Goal: Task Accomplishment & Management: Use online tool/utility

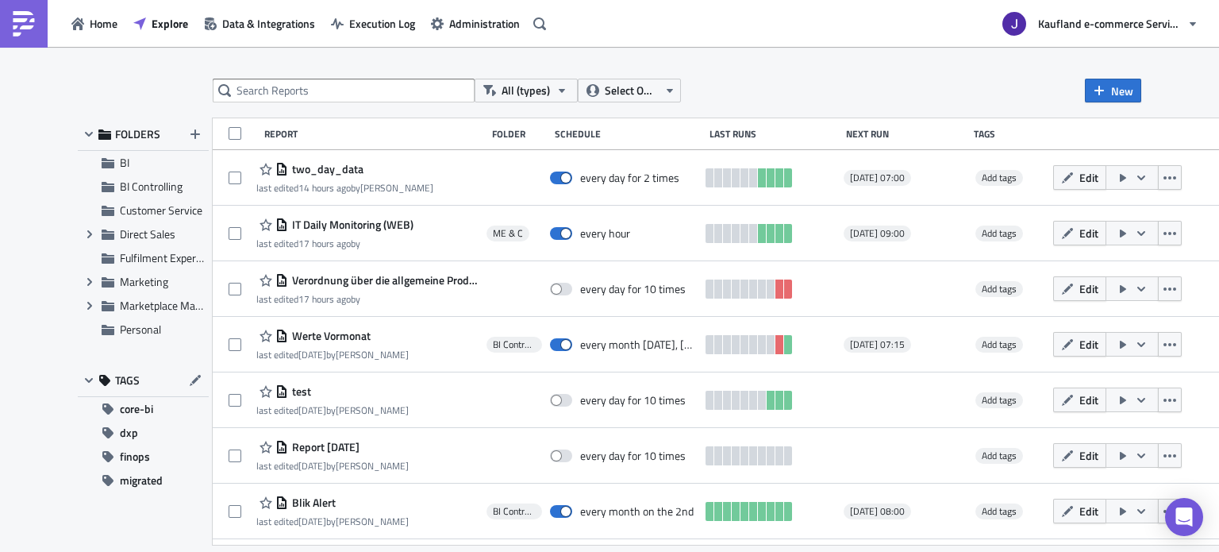
click at [382, 78] on div "All (types) Select Owner New FOLDERS BI BI Controlling Customer Service Expand …" at bounding box center [609, 300] width 1219 height 507
click at [1048, 73] on div "All (types) Select Owner New FOLDERS BI BI Controlling Customer Service Expand …" at bounding box center [609, 300] width 1219 height 507
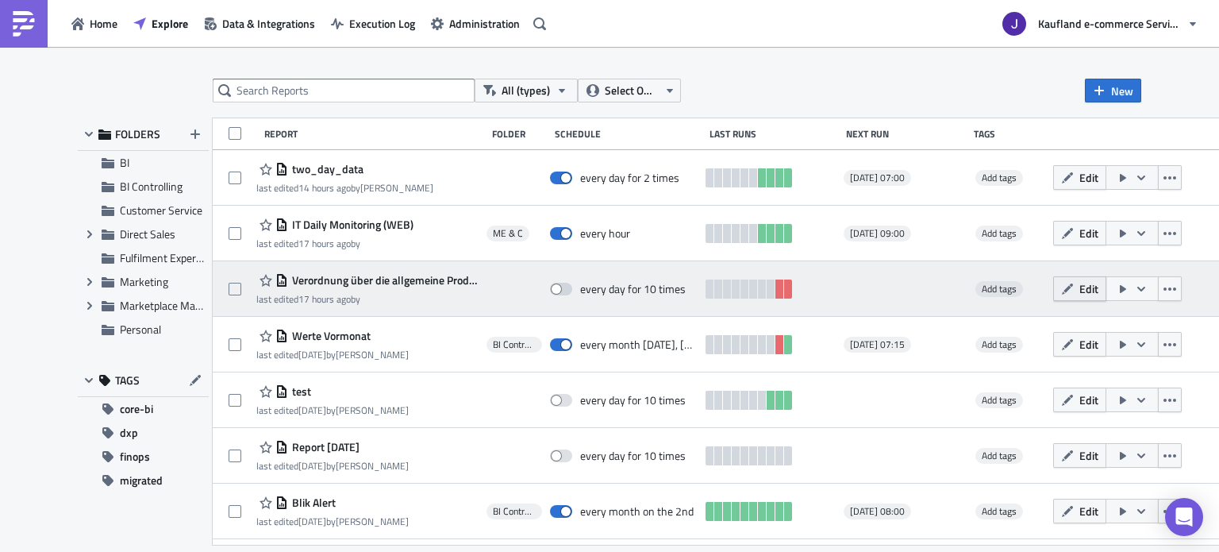
click at [1074, 287] on icon "button" at bounding box center [1067, 289] width 13 height 13
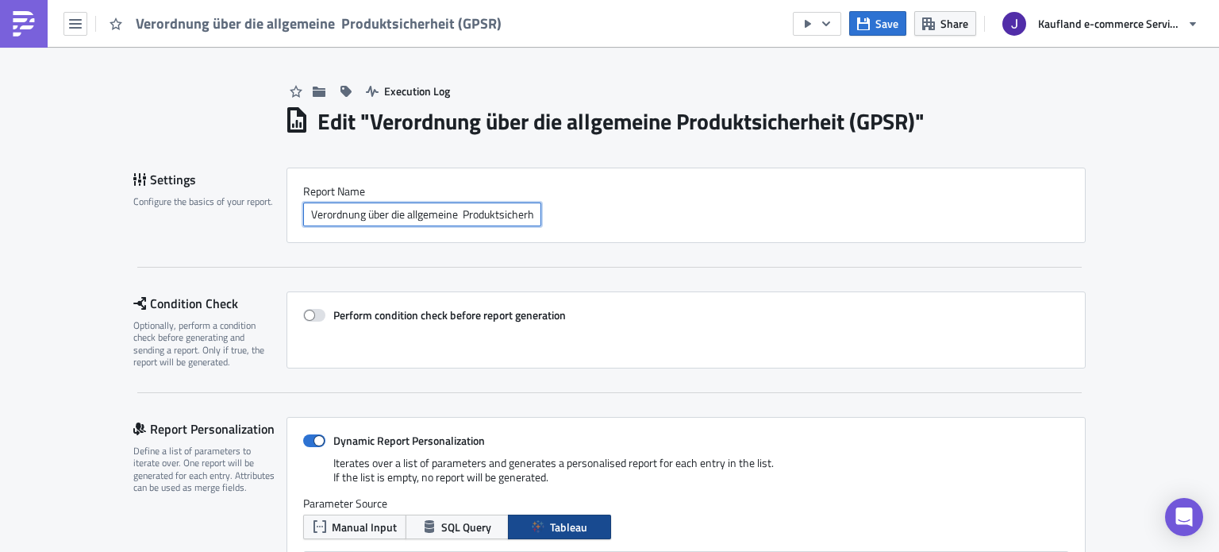
click at [433, 221] on input "Verordnung über die allgemeine Produktsicherheit (GPSR)" at bounding box center [422, 214] width 238 height 24
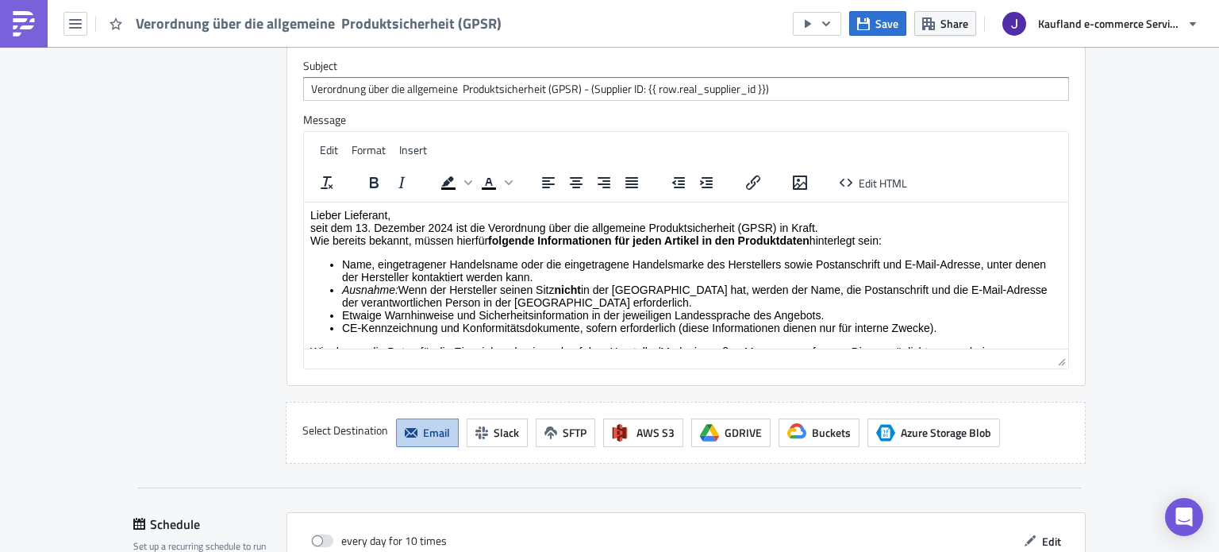
scroll to position [1746, 0]
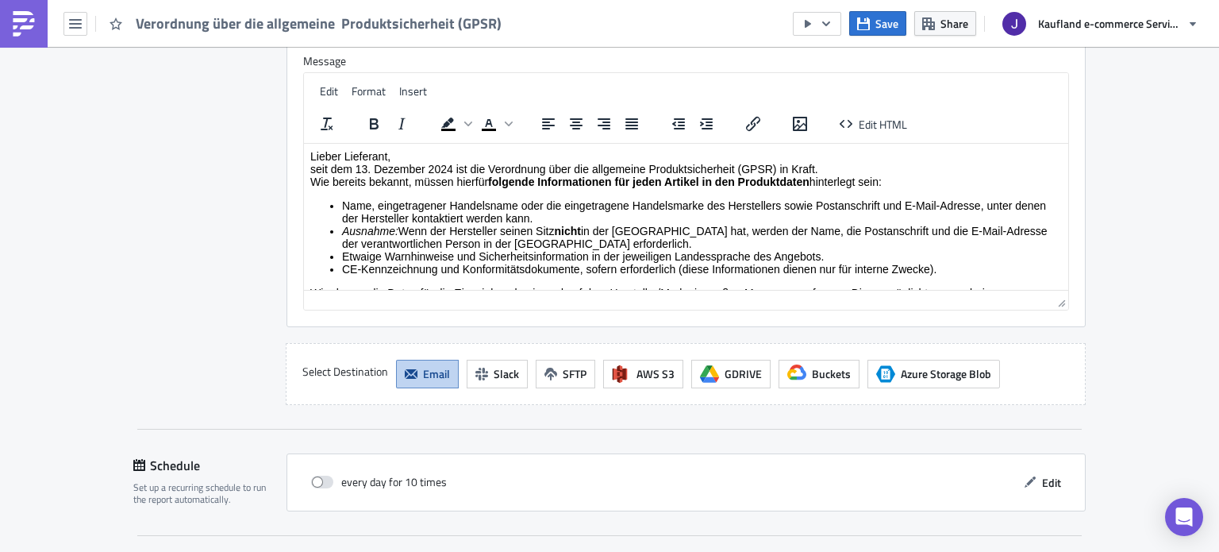
click at [429, 248] on li "Ausnahme: Wenn der Hersteller seinen Sitz nicht in der [GEOGRAPHIC_DATA] hat, w…" at bounding box center [702, 236] width 720 height 25
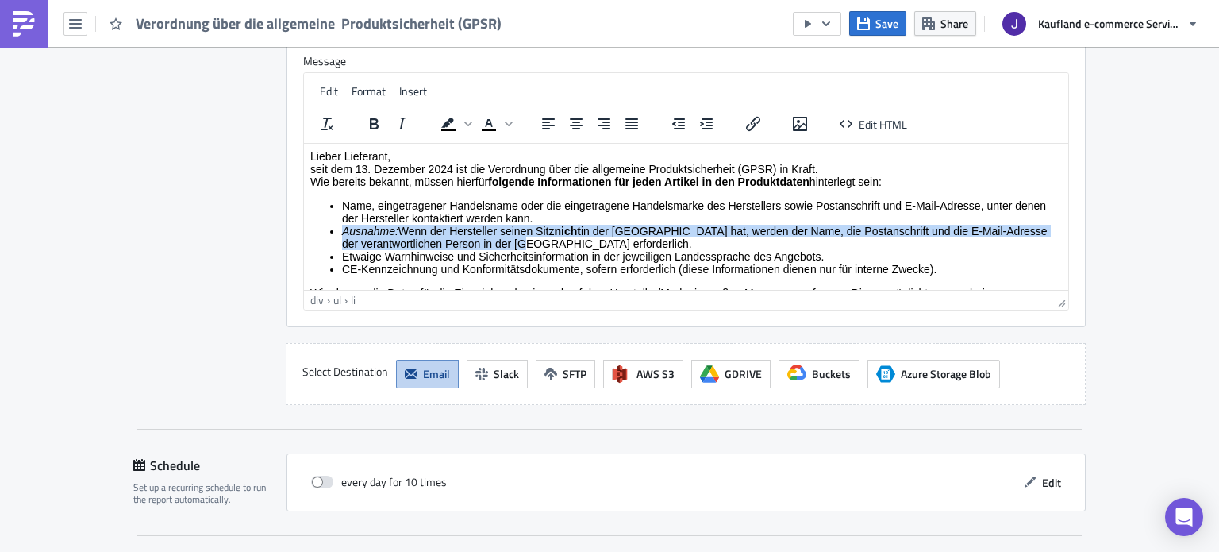
click at [429, 248] on li "Ausnahme: Wenn der Hersteller seinen Sitz nicht in der [GEOGRAPHIC_DATA] hat, w…" at bounding box center [702, 236] width 720 height 25
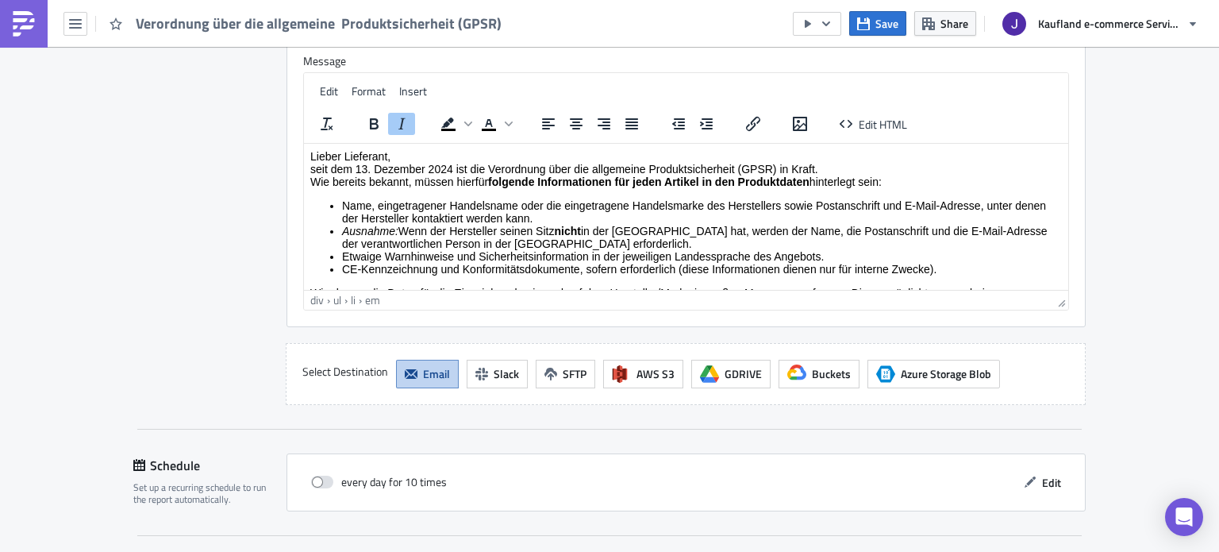
click at [383, 179] on div "Wie bereits bekannt, müssen hierfür folgende Informationen für jeden Artikel in…" at bounding box center [686, 181] width 752 height 13
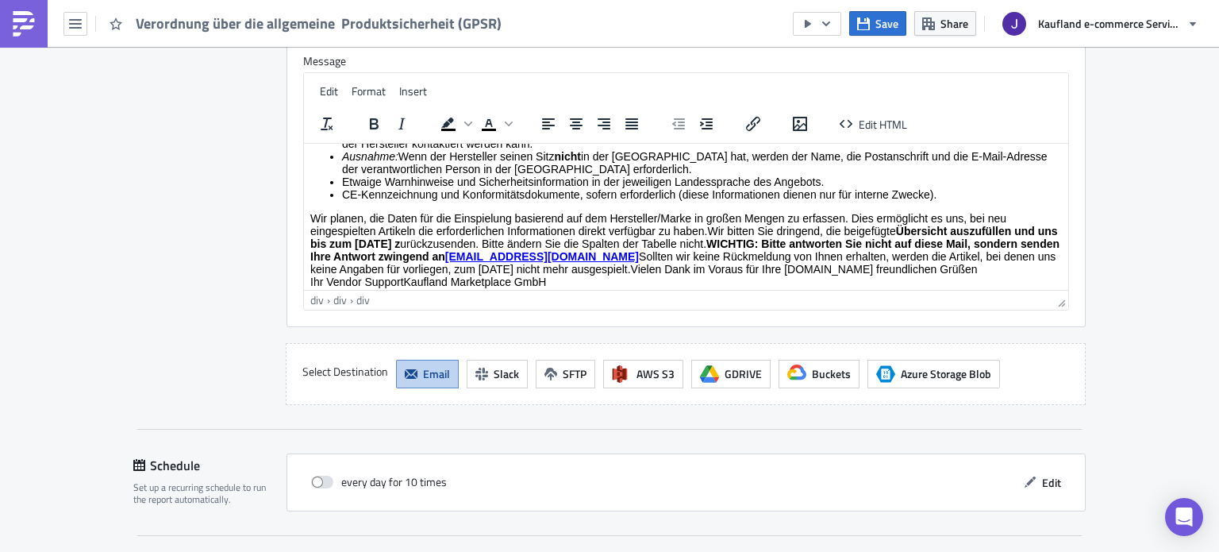
scroll to position [0, 0]
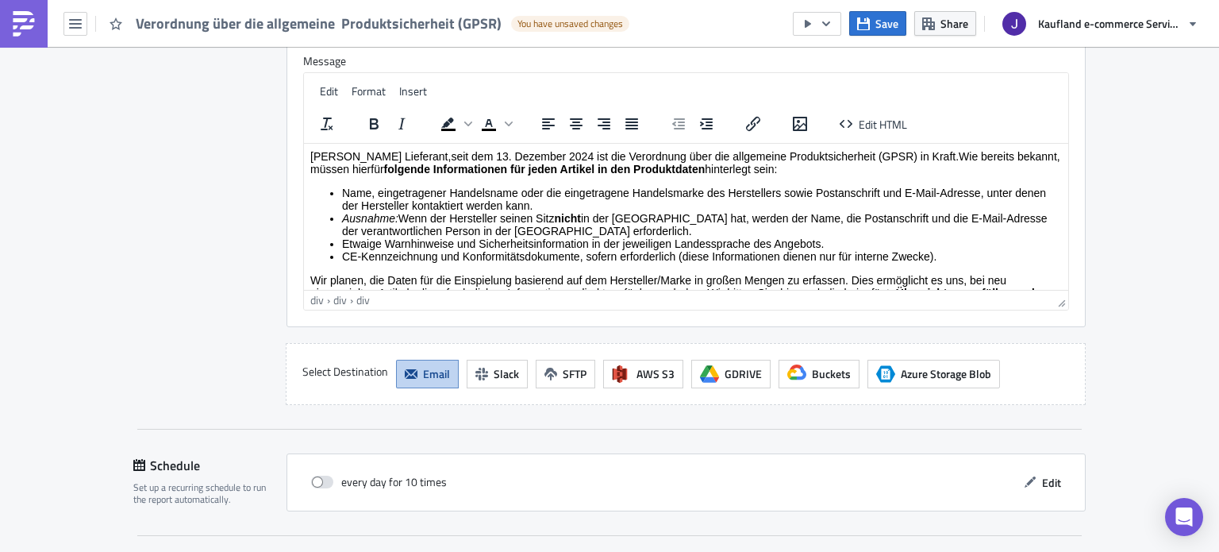
click at [391, 158] on div "[PERSON_NAME] Lieferant,seit dem 13. Dezember 2024 ist die Verordnung über die …" at bounding box center [686, 161] width 752 height 25
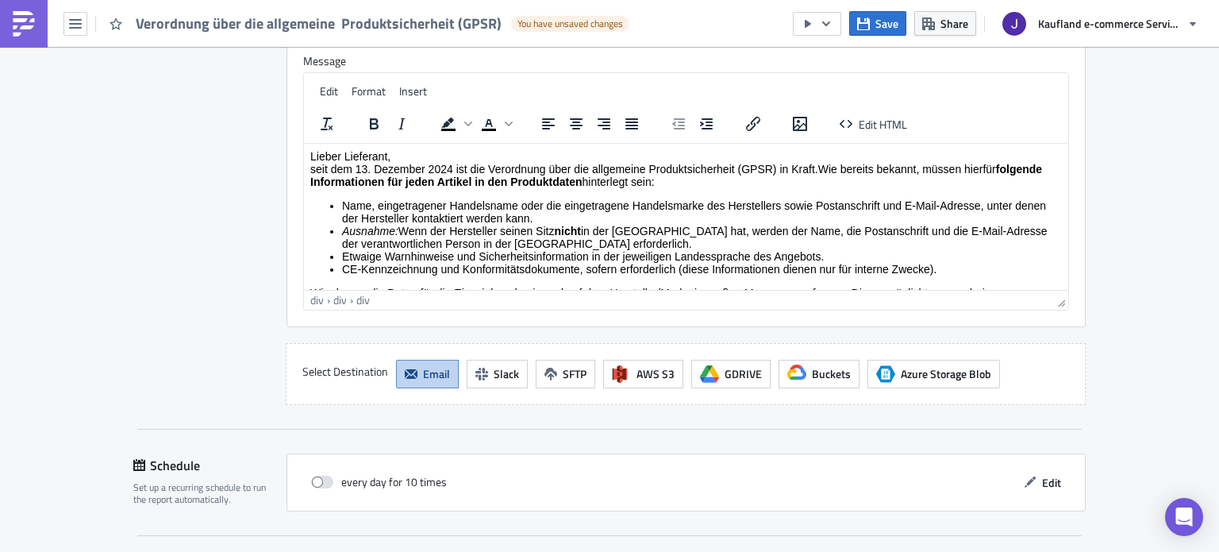
drag, startPoint x: 819, startPoint y: 167, endPoint x: 834, endPoint y: 171, distance: 14.8
click at [819, 167] on div "seit dem 13. Dezember 2024 ist die Verordnung über die allgemeine Produktsicher…" at bounding box center [686, 174] width 752 height 25
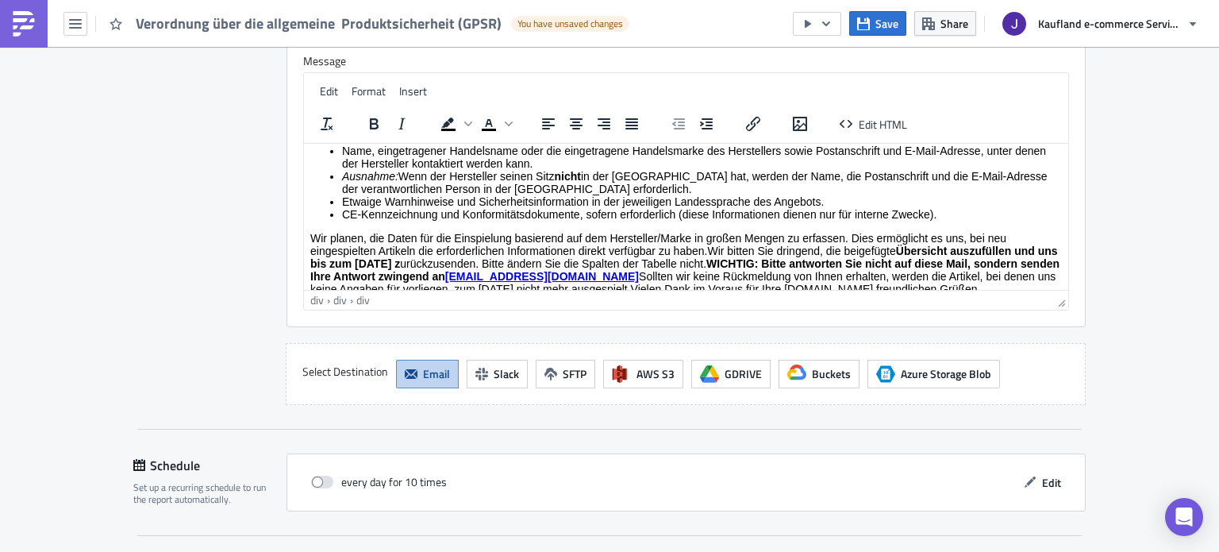
scroll to position [79, 0]
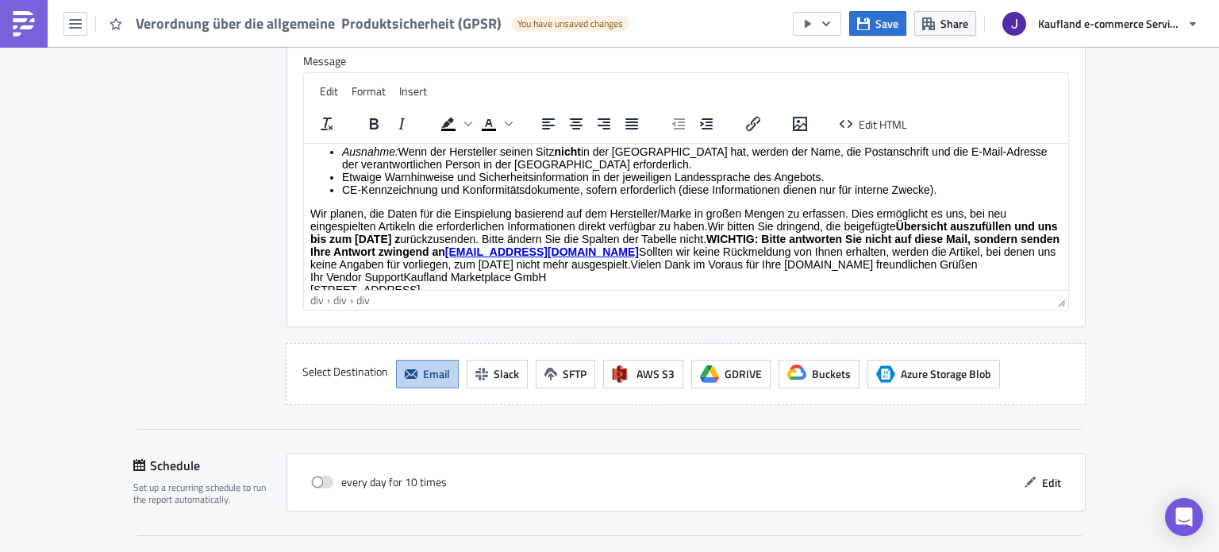
click at [852, 214] on div "Wir planen, die Daten für die Einspielung basierend auf dem Hersteller/Marke in…" at bounding box center [686, 269] width 752 height 127
click at [706, 230] on div "Wir planen, die Daten für die Einspielung basierend auf dem Hersteller/Marke in…" at bounding box center [686, 269] width 752 height 127
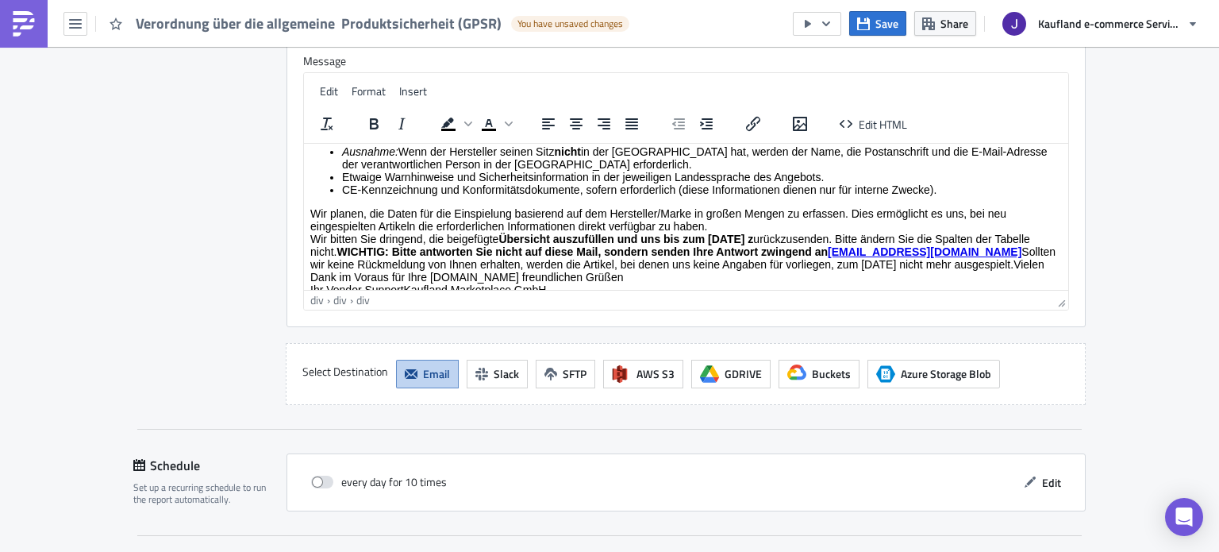
click at [394, 255] on strong "WICHTIG: Bitte antworten Sie nicht auf diese Mail, sondern senden Ihre Antwort …" at bounding box center [582, 250] width 491 height 13
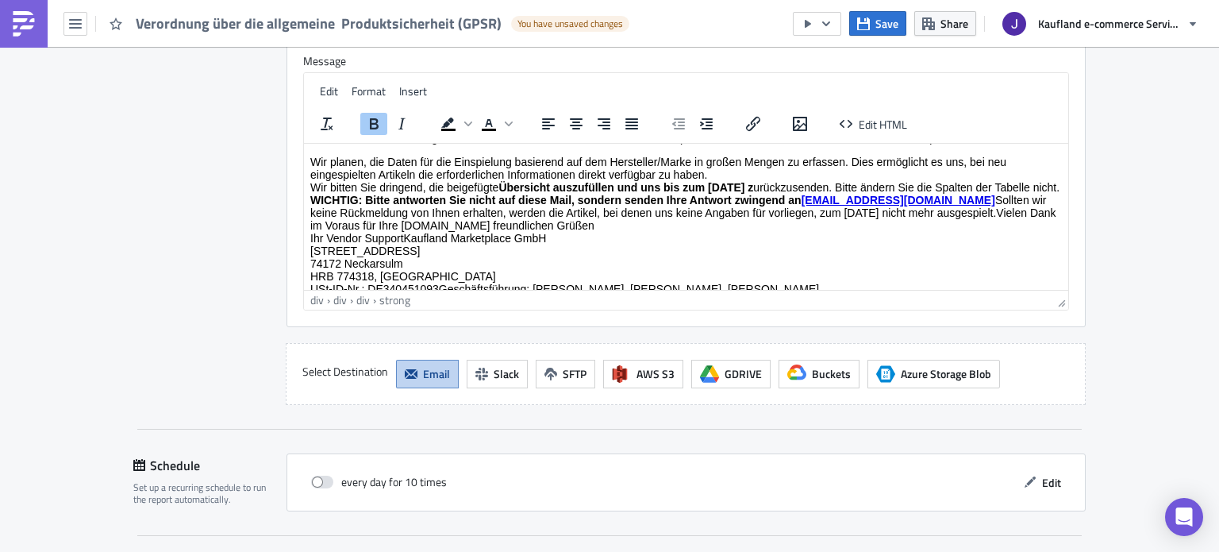
scroll to position [159, 0]
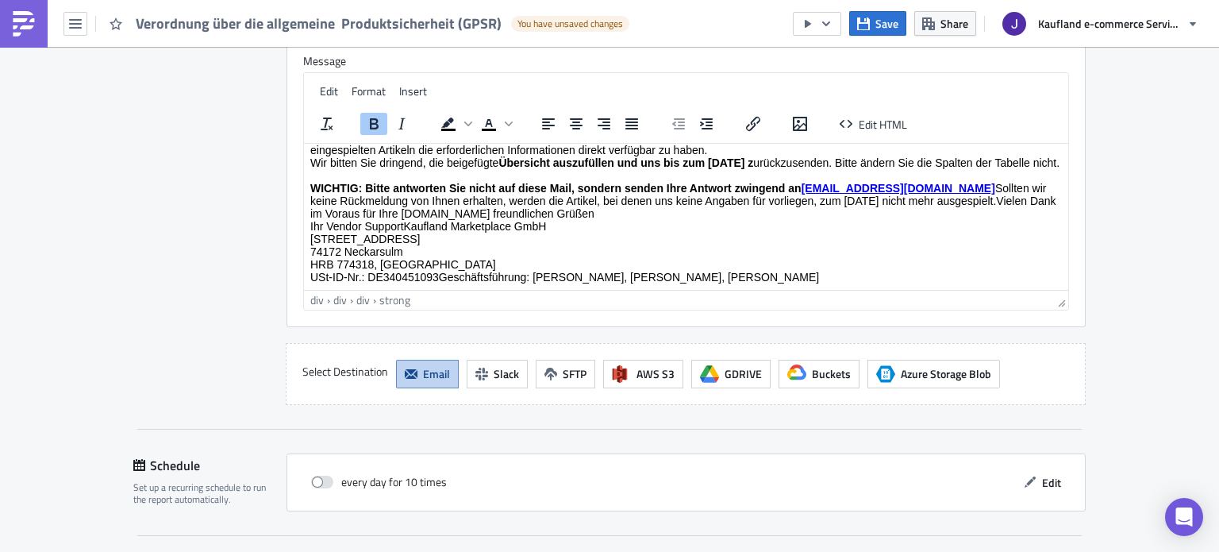
click at [402, 218] on div "WICHTIG: Bitte antworten Sie nicht auf diese Mail, sondern senden Ihre Antwort …" at bounding box center [686, 232] width 752 height 102
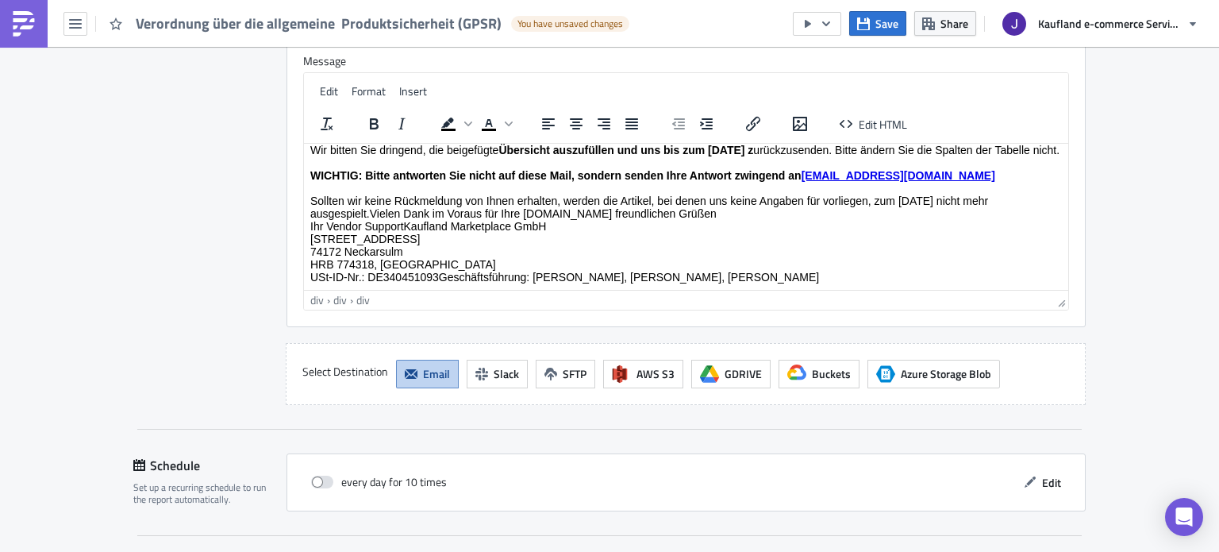
scroll to position [194, 0]
click at [595, 207] on div "Sollten wir keine Rückmeldung von Ihnen erhalten, werden die Artikel, bei denen…" at bounding box center [686, 238] width 752 height 89
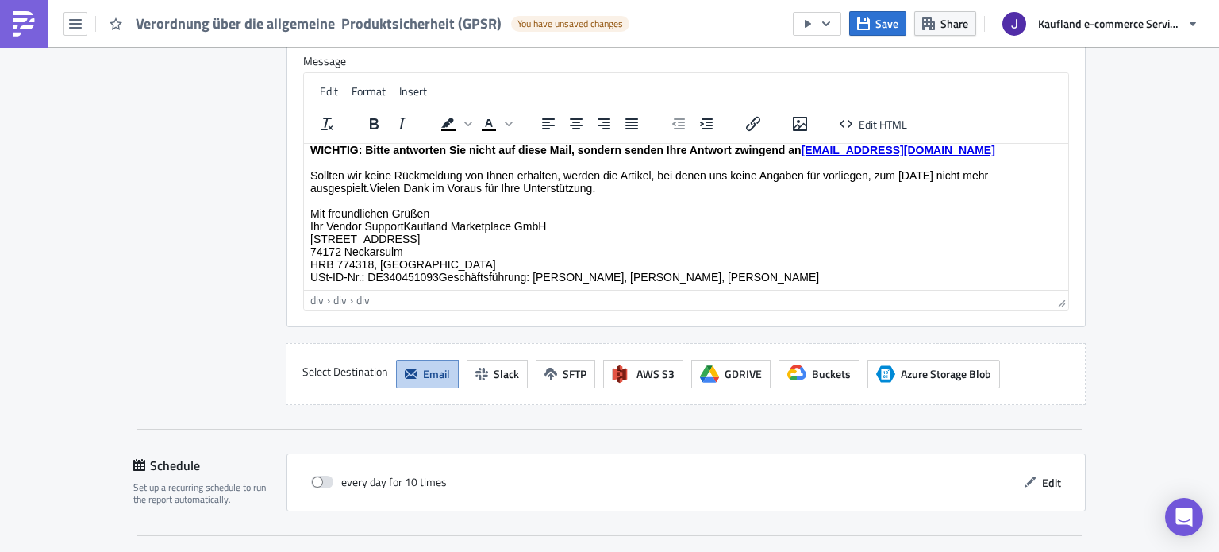
click at [465, 237] on div "Mit freundlichen Grüßen Ihr Vendor SupportKaufland Marketplace GmbH [STREET_ADD…" at bounding box center [686, 244] width 752 height 76
click at [407, 221] on div "Mit freundlichen Grüßen Ihr Vendor SupportKaufland Marketplace GmbH [STREET_ADD…" at bounding box center [686, 244] width 752 height 76
click at [408, 223] on div "Mit freundlichen Grüßen Ihr Vendor SupportKaufland Marketplace GmbH [STREET_ADD…" at bounding box center [686, 244] width 752 height 76
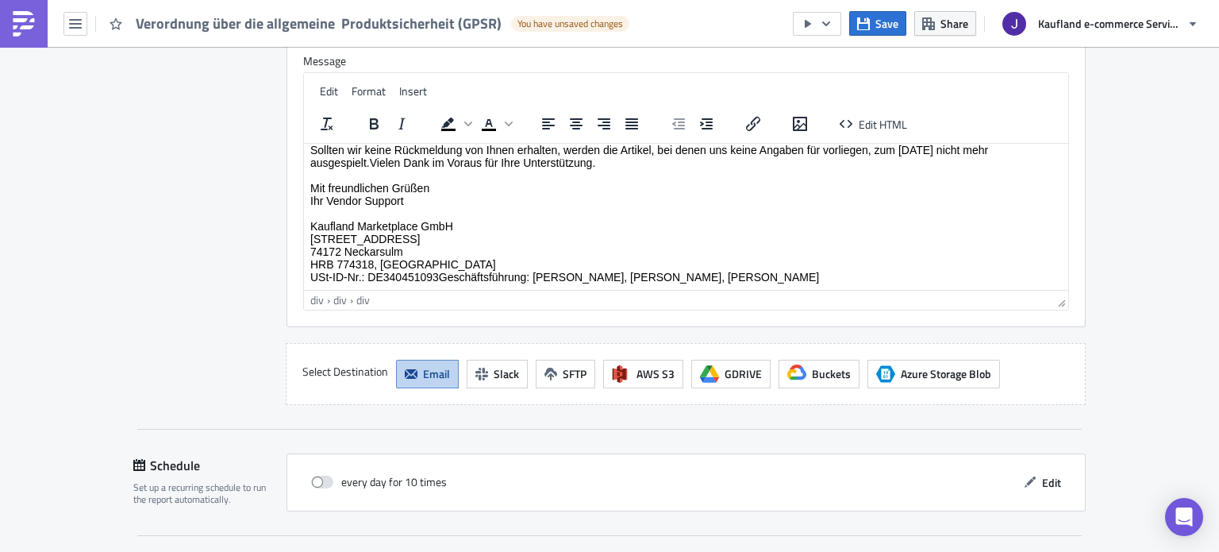
scroll to position [1826, 0]
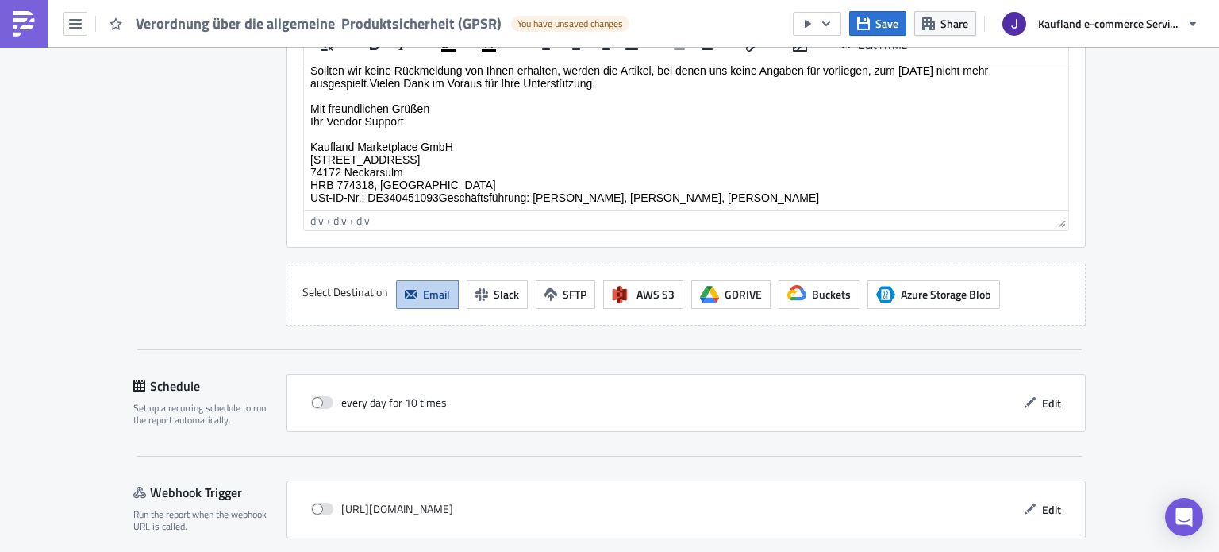
click at [438, 198] on div "Kaufland Marketplace GmbH [STREET_ADDRESS] HRB 774318, Amtsgericht [GEOGRAPHIC_…" at bounding box center [686, 172] width 752 height 64
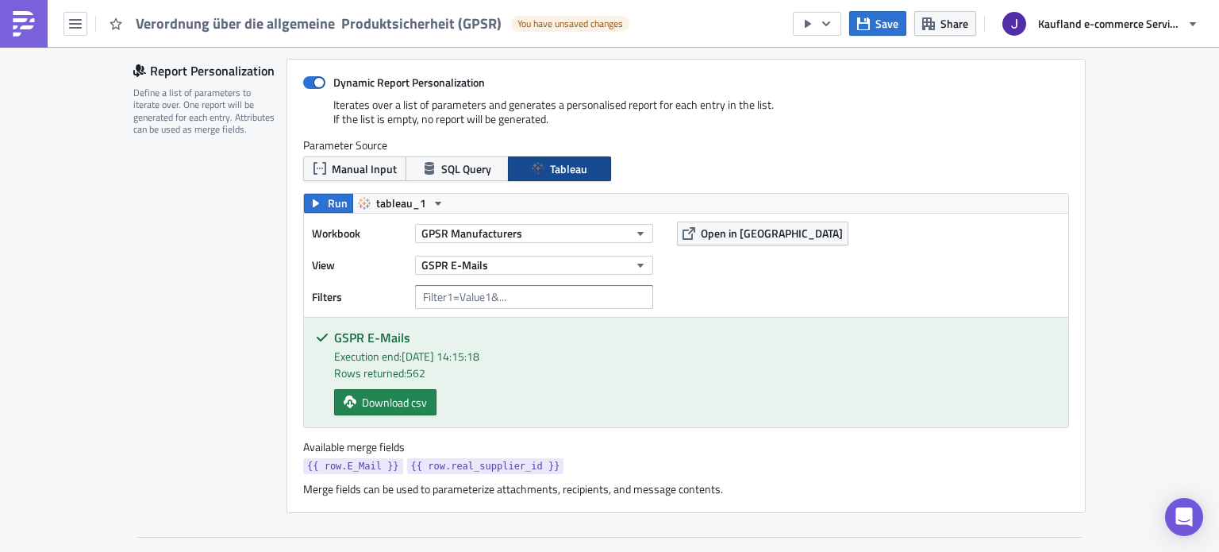
scroll to position [397, 0]
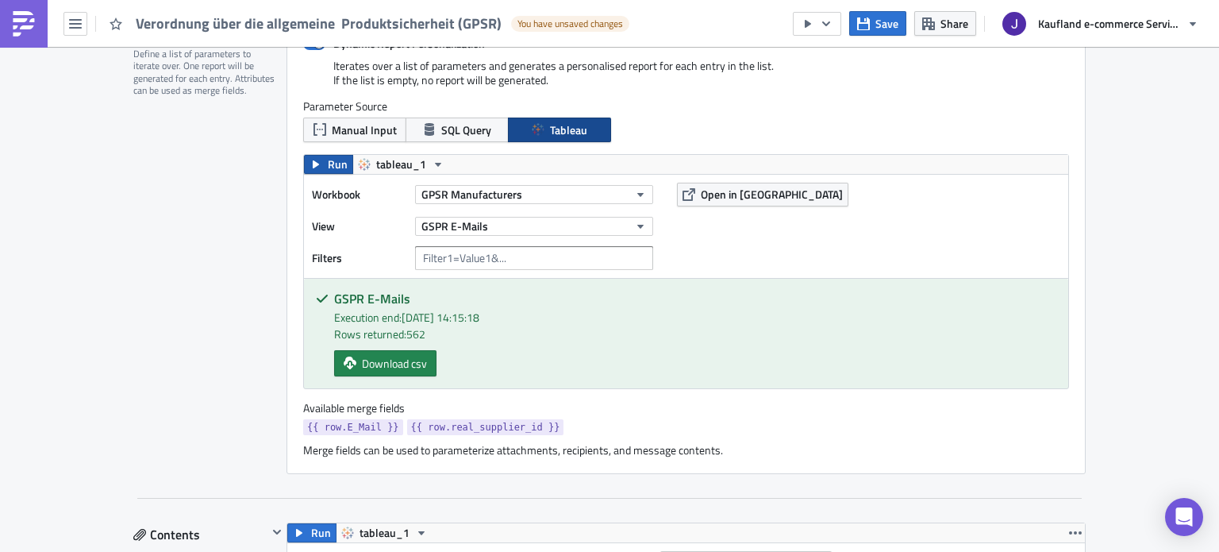
click at [333, 163] on span "Run" at bounding box center [338, 164] width 20 height 19
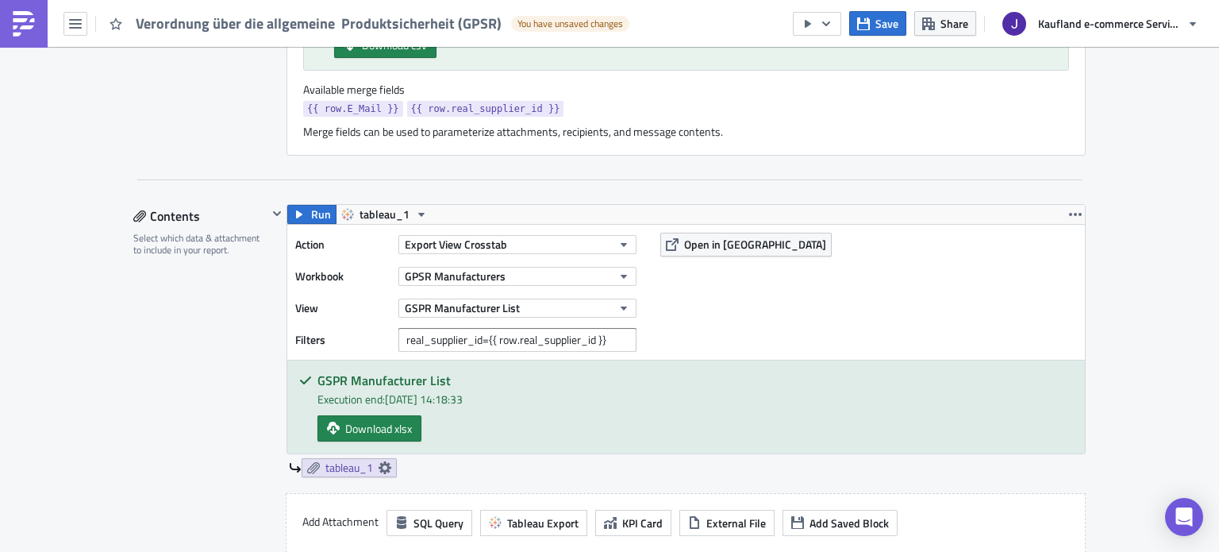
scroll to position [714, 0]
click at [299, 214] on button "Run" at bounding box center [311, 215] width 49 height 19
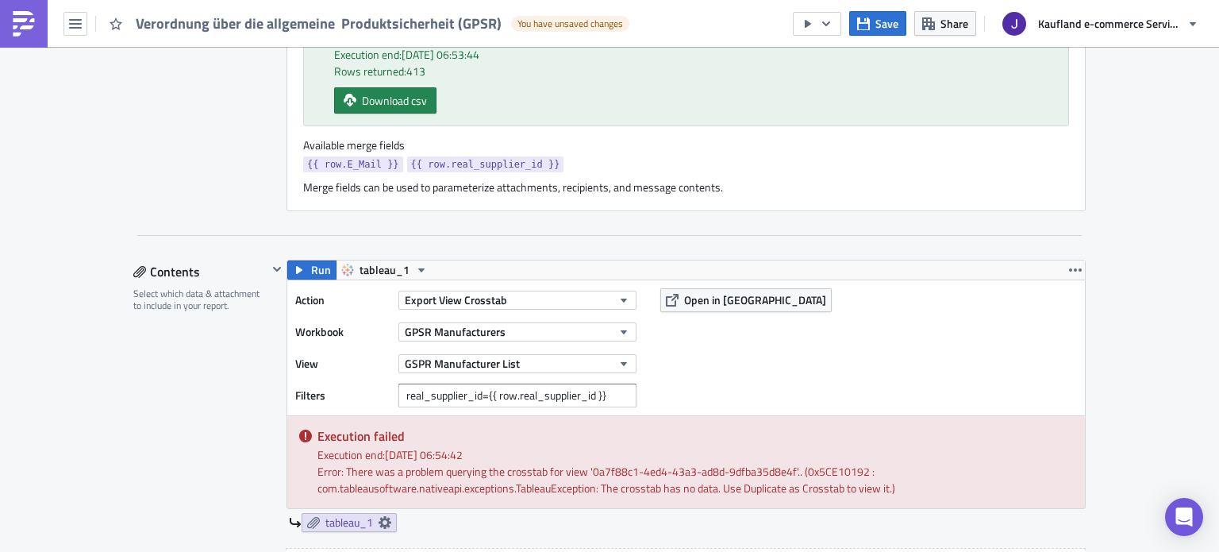
scroll to position [635, 0]
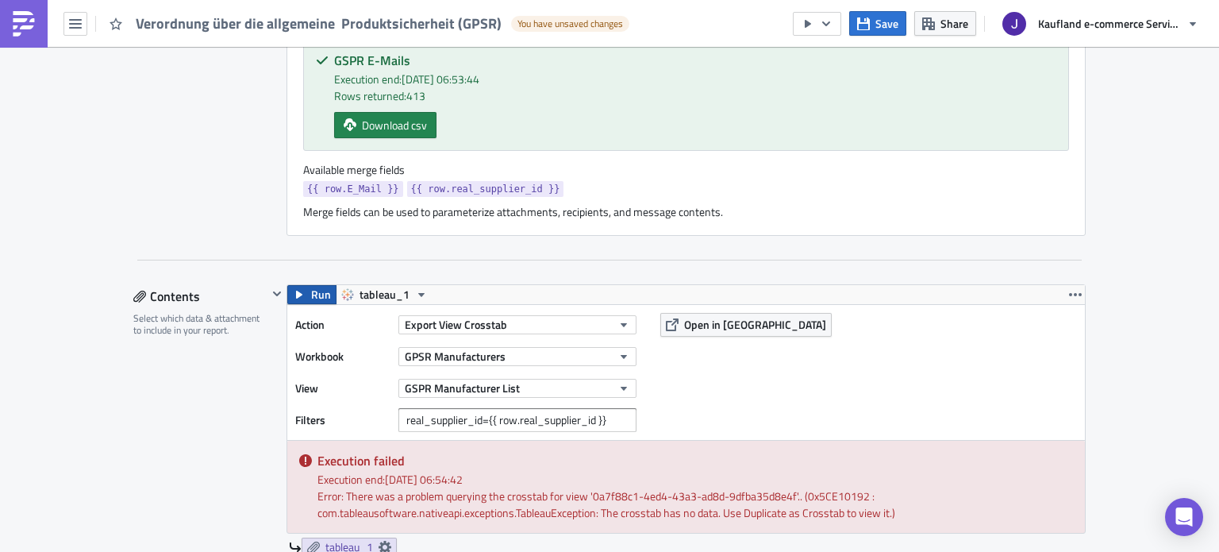
click at [311, 298] on span "Run" at bounding box center [321, 294] width 20 height 19
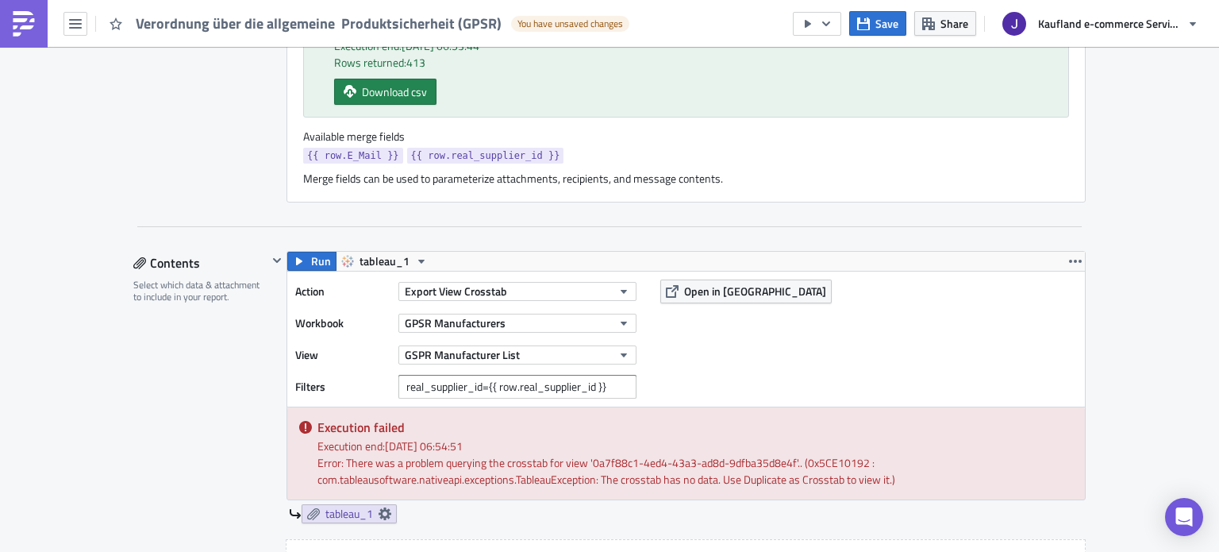
scroll to position [714, 0]
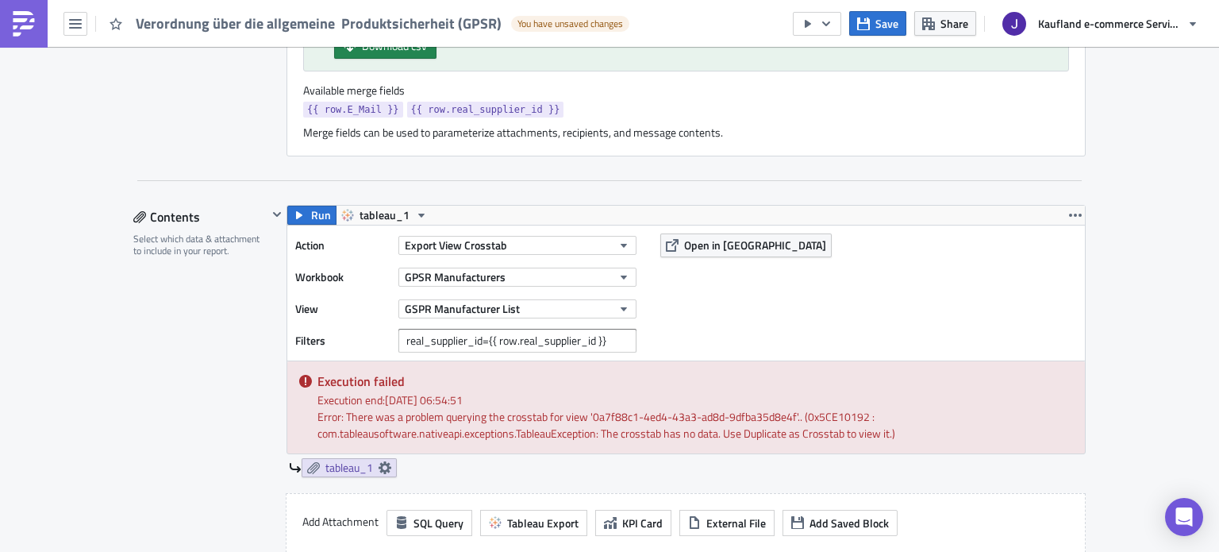
click at [248, 243] on div "Select which data & attachment to include in your report." at bounding box center [200, 245] width 134 height 25
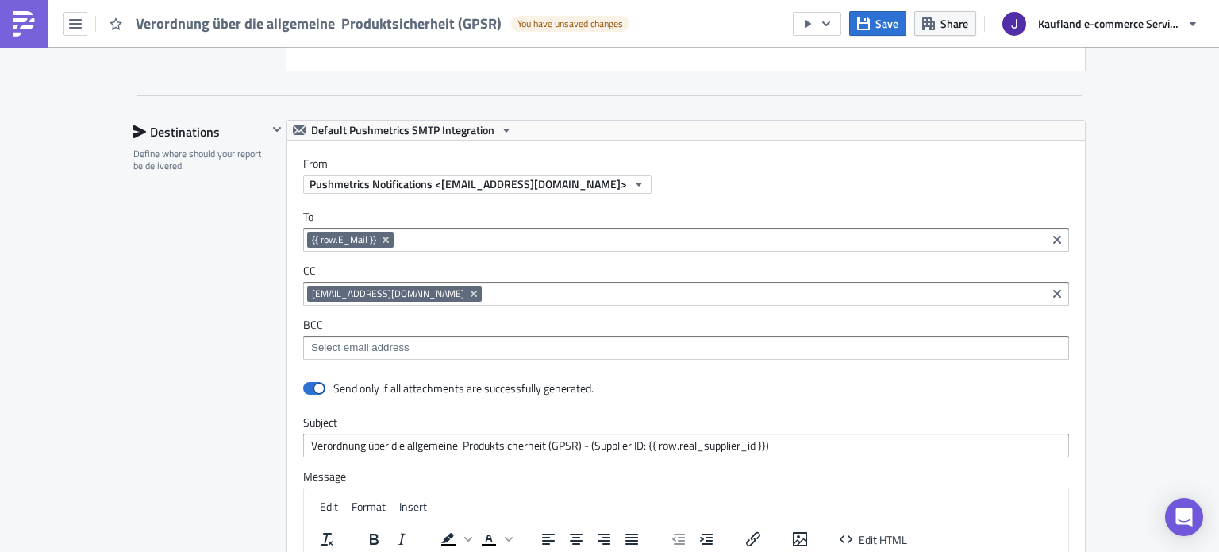
scroll to position [1886, 0]
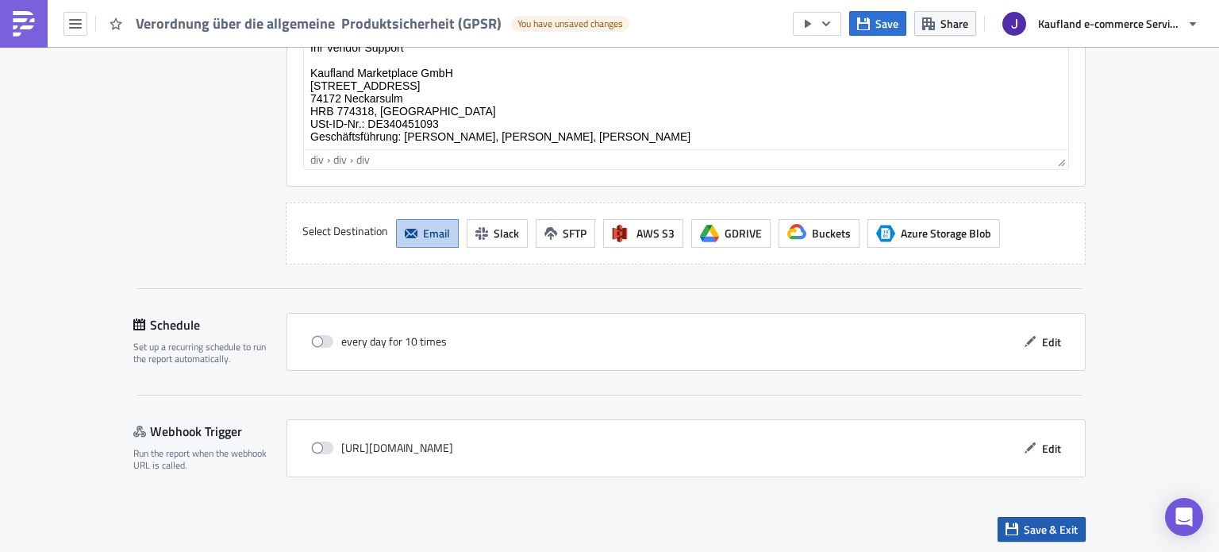
click at [1035, 524] on span "Save & Exit" at bounding box center [1051, 529] width 54 height 17
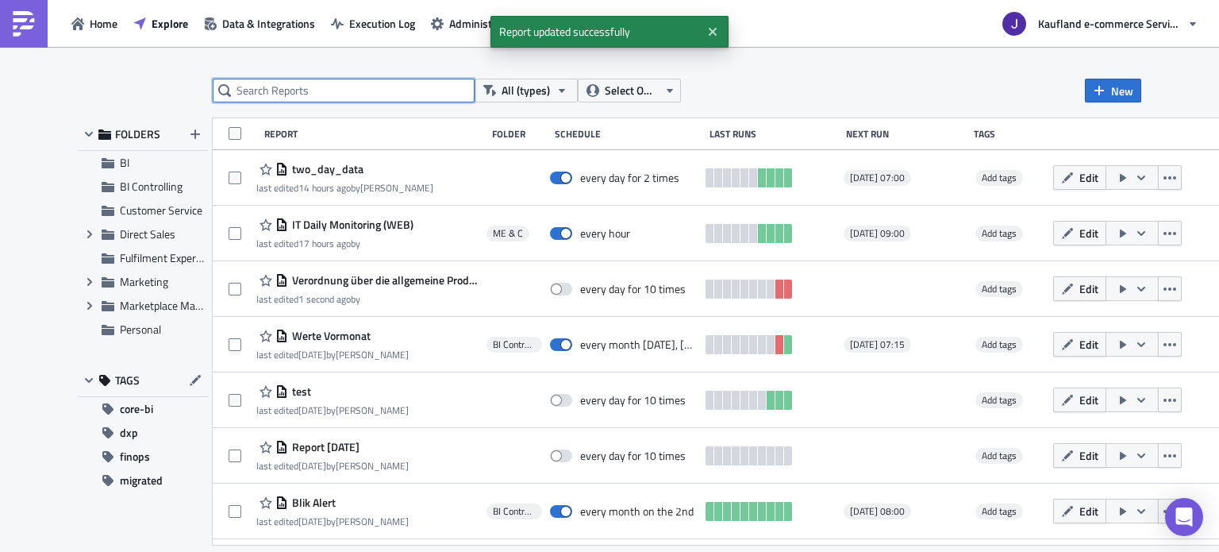
click at [385, 99] on input "text" at bounding box center [344, 91] width 262 height 24
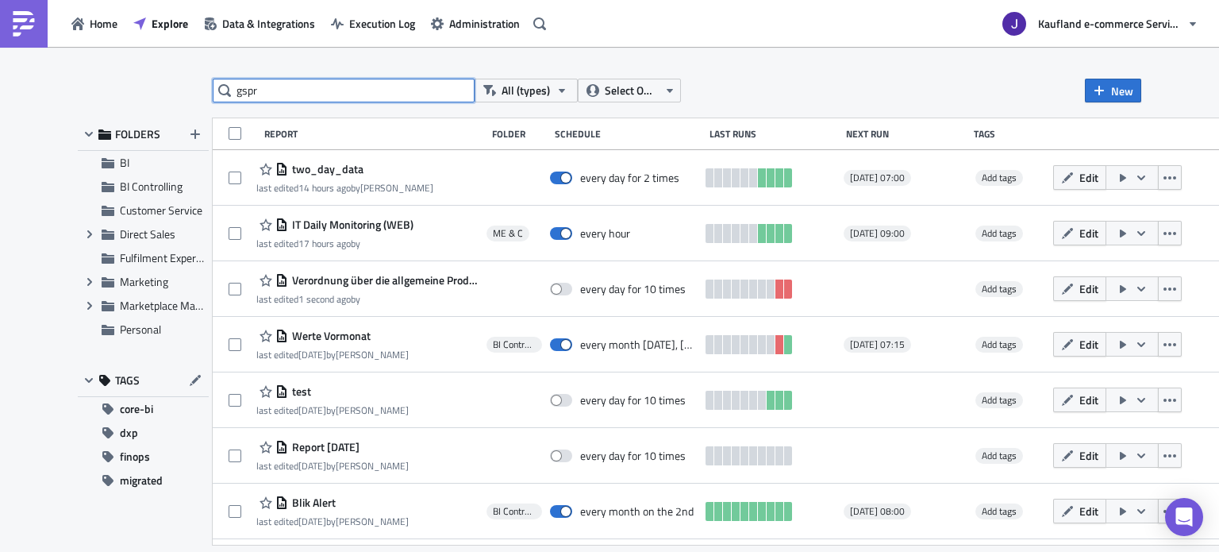
type input "gspr"
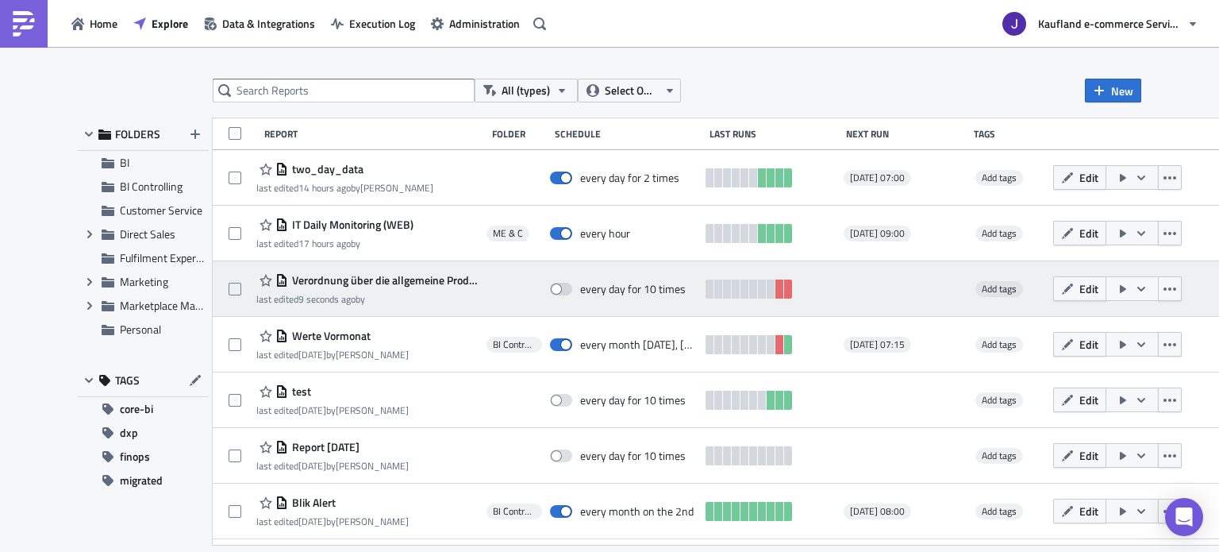
click at [1126, 287] on icon "button" at bounding box center [1123, 289] width 6 height 8
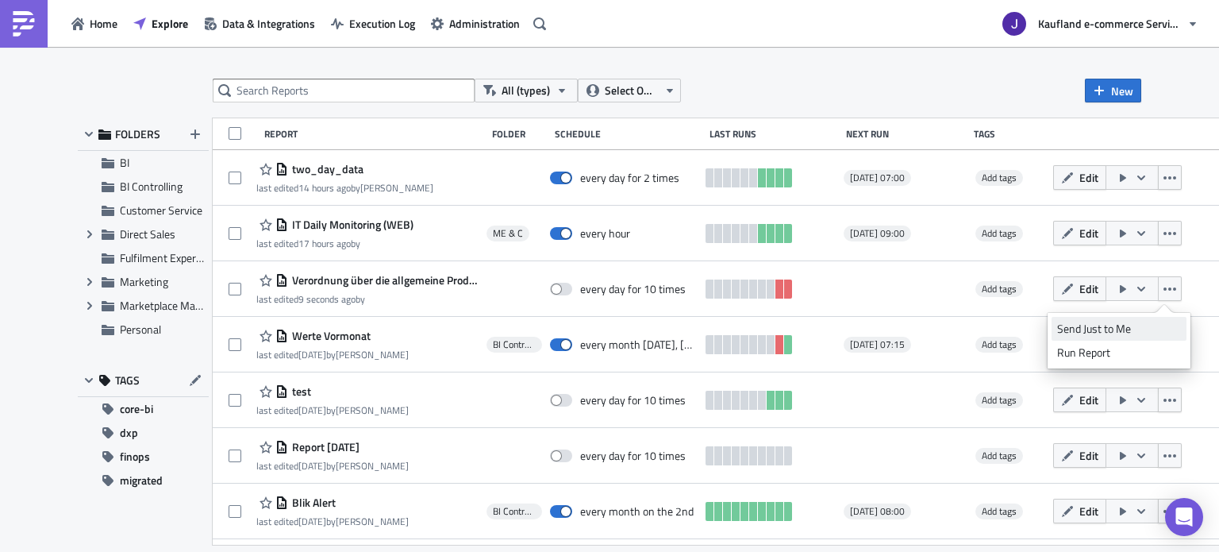
click at [1106, 329] on div "Send Just to Me" at bounding box center [1119, 329] width 124 height 16
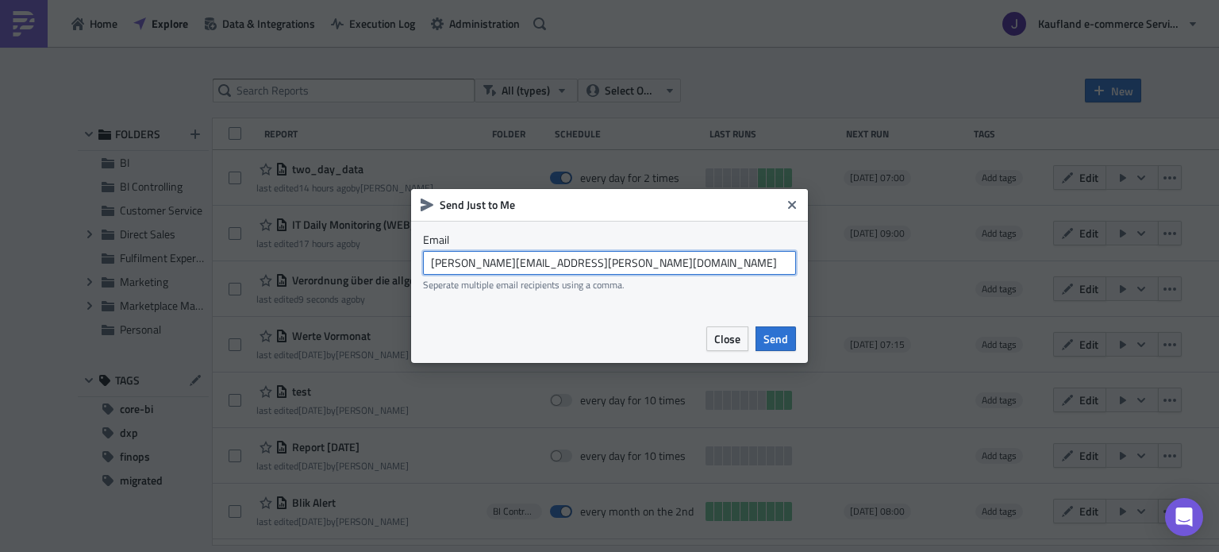
click at [497, 264] on input "[PERSON_NAME][EMAIL_ADDRESS][PERSON_NAME][DOMAIN_NAME]" at bounding box center [609, 263] width 373 height 24
click at [502, 262] on input "[PERSON_NAME][EMAIL_ADDRESS][PERSON_NAME][DOMAIN_NAME]" at bounding box center [609, 263] width 373 height 24
drag, startPoint x: 520, startPoint y: 262, endPoint x: 665, endPoint y: 275, distance: 145.9
click at [665, 275] on div "[EMAIL_ADDRESS][DOMAIN_NAME] Seperate multiple email recipients using a comma." at bounding box center [609, 271] width 373 height 40
type input "[EMAIL_ADDRESS][DOMAIN_NAME]"
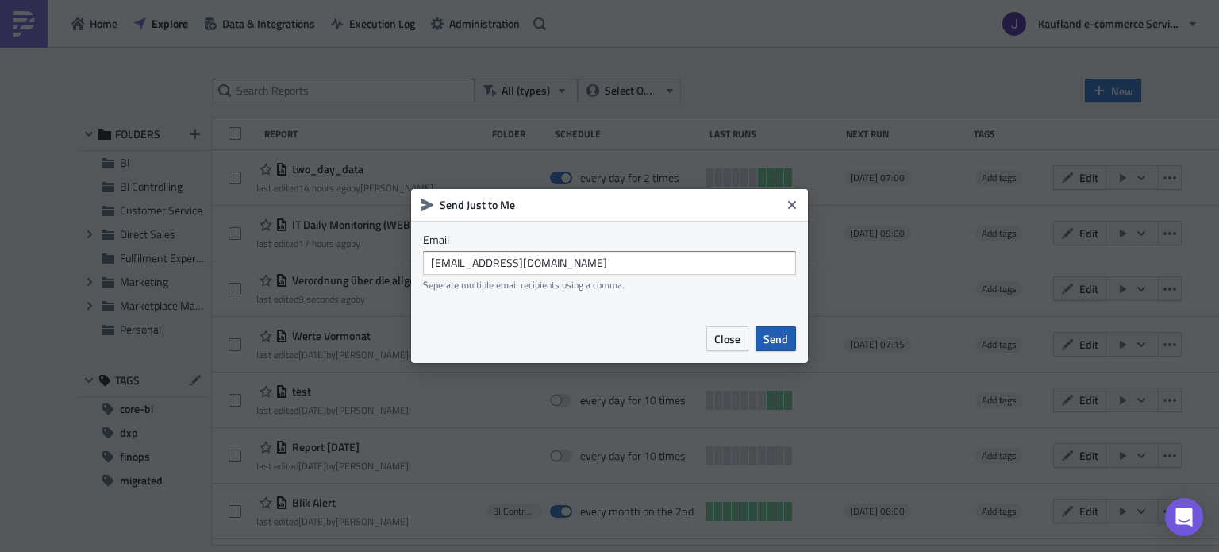
click at [784, 342] on span "Send" at bounding box center [776, 338] width 25 height 17
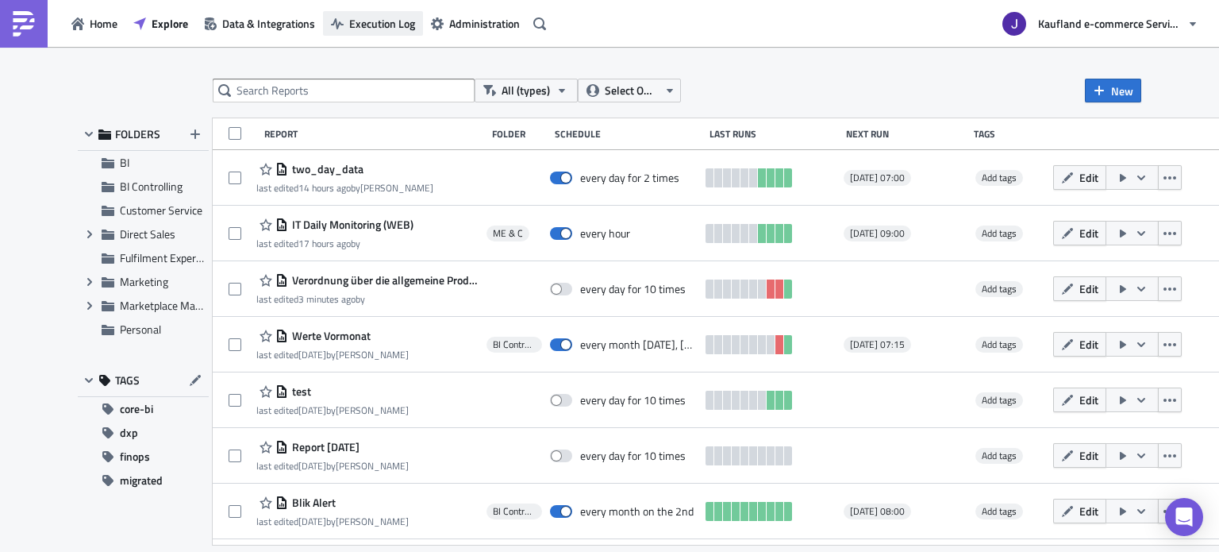
click at [368, 21] on span "Execution Log" at bounding box center [382, 23] width 66 height 17
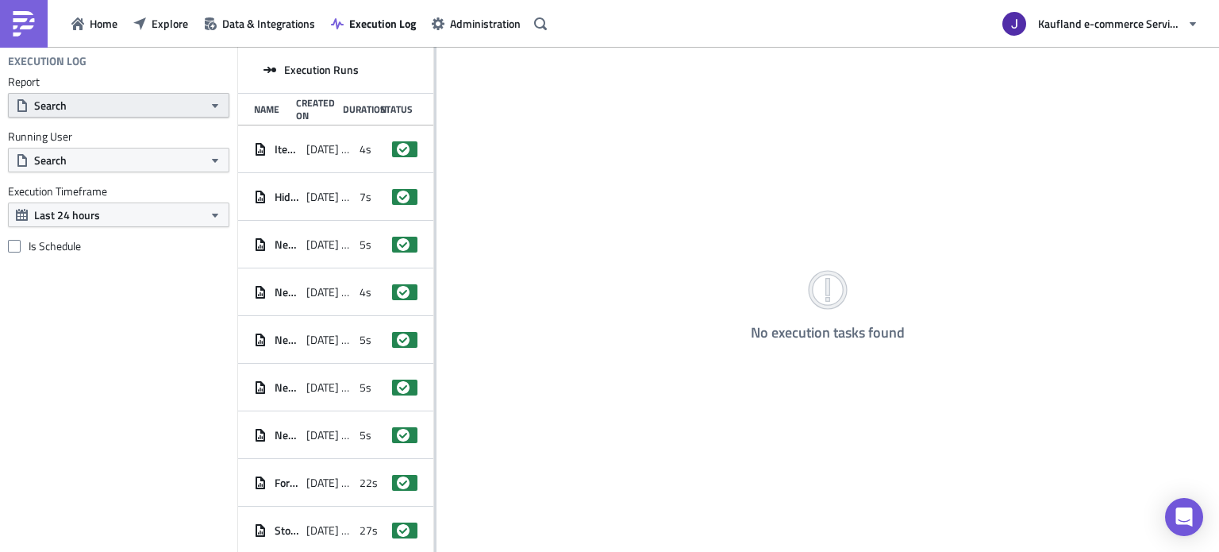
click at [94, 114] on button "Search" at bounding box center [118, 105] width 221 height 25
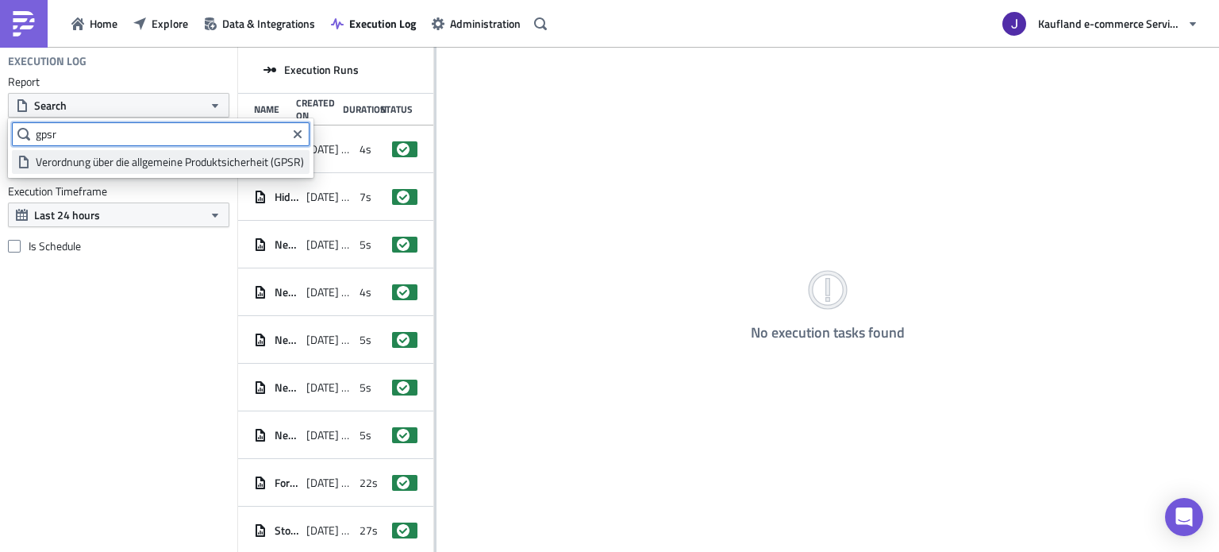
type input "gpsr"
click at [93, 158] on div "Verordnung über die allgemeine Produktsicherheit (GPSR)" at bounding box center [170, 162] width 268 height 16
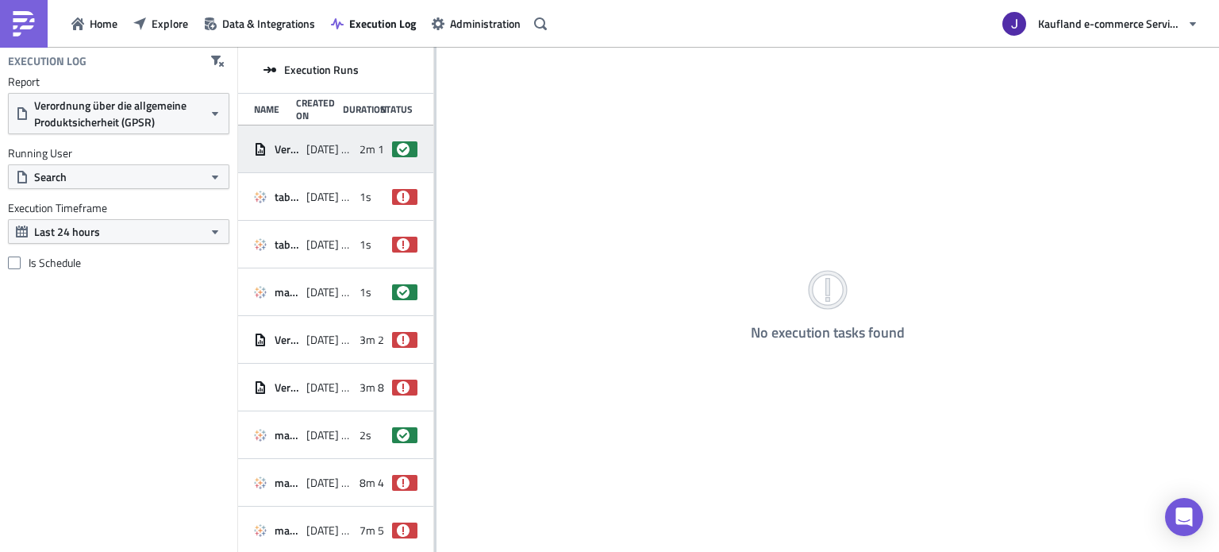
click at [356, 167] on div "Verordnung über die allgemeine Produktsicherheit (GPSR) [DATE] 08:56 2m 16s suc…" at bounding box center [335, 149] width 195 height 48
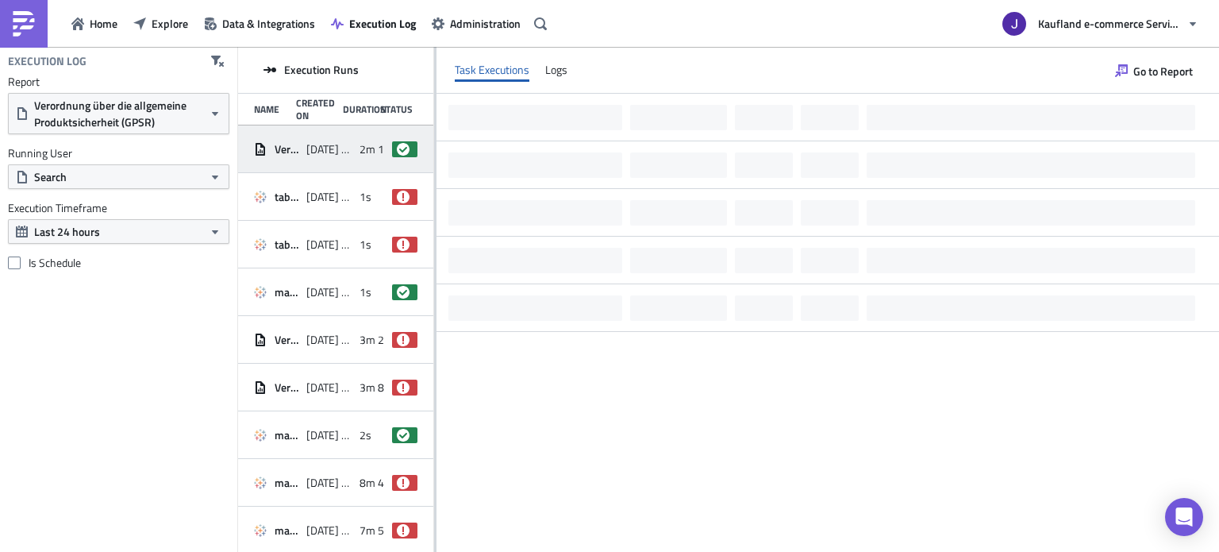
click at [585, 221] on div at bounding box center [828, 322] width 783 height 457
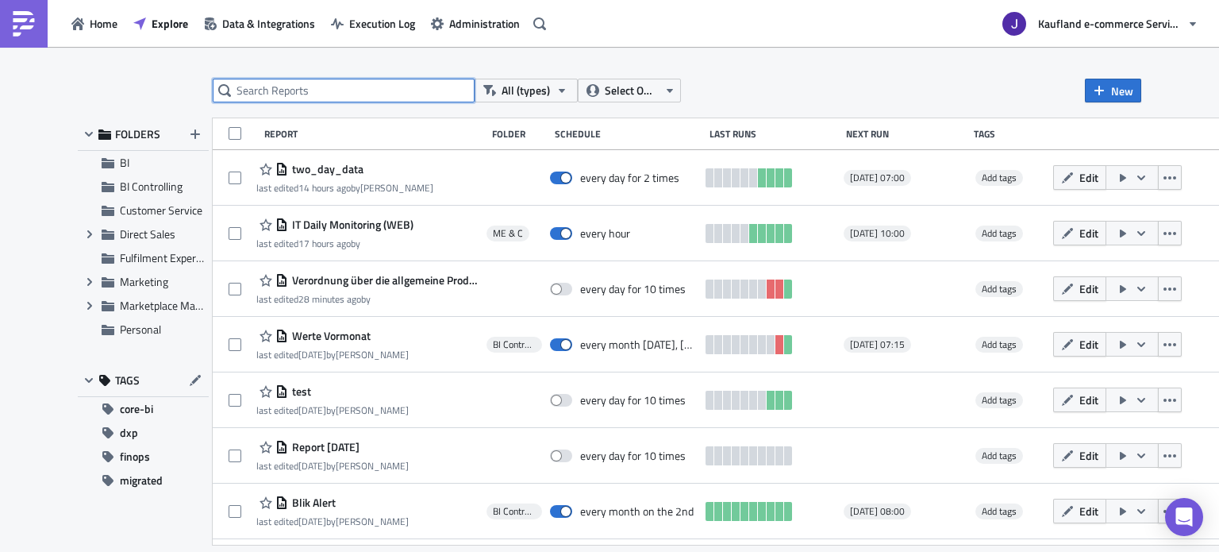
click at [289, 97] on input "text" at bounding box center [344, 91] width 262 height 24
type input "gpsr"
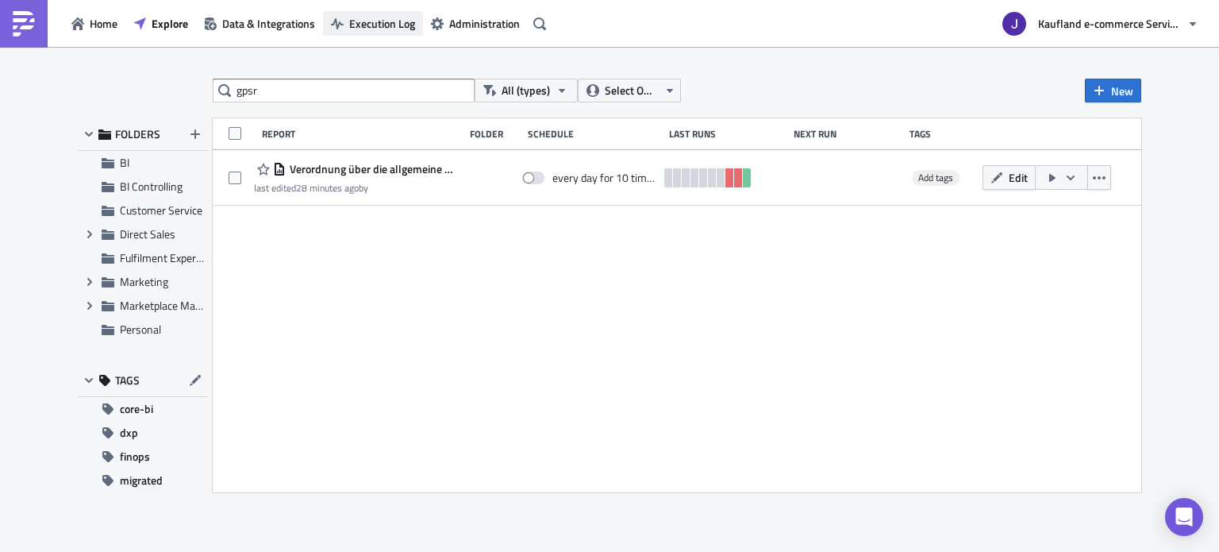
click at [362, 31] on span "Execution Log" at bounding box center [382, 23] width 66 height 17
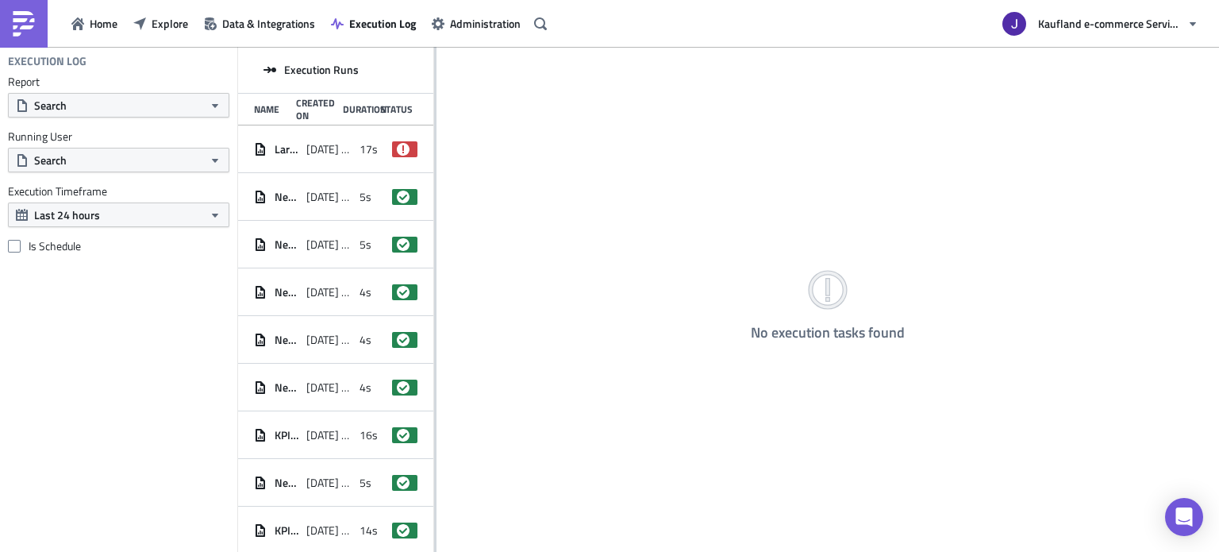
click at [132, 117] on div "Report Search Running User Search Execution Timeframe Last 24 hours Is Schedule" at bounding box center [118, 164] width 237 height 179
click at [159, 112] on button "Search" at bounding box center [118, 105] width 221 height 25
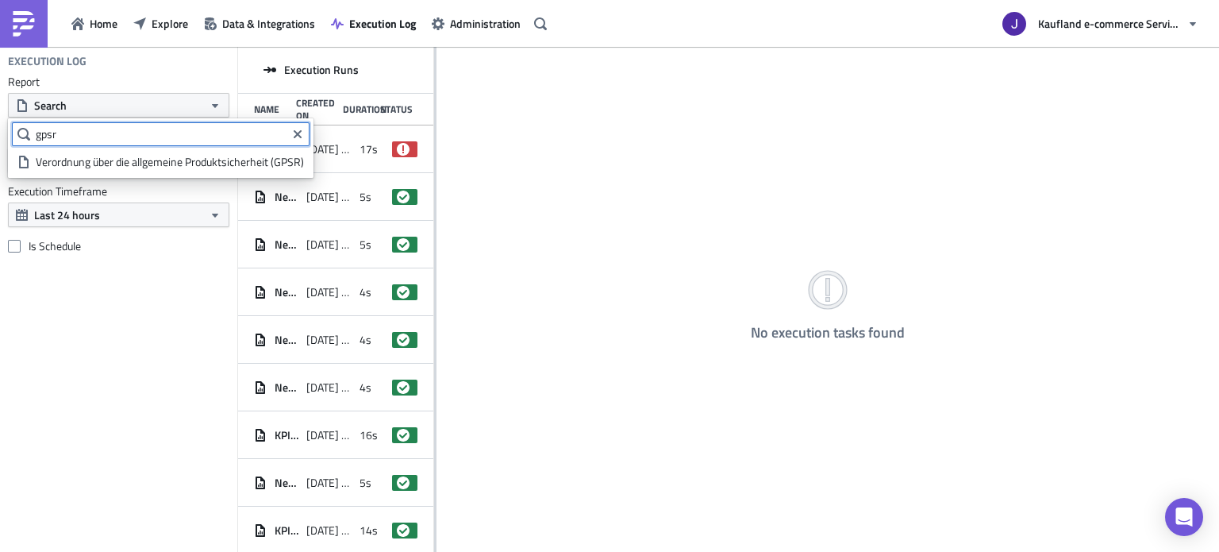
type input "gpsr"
click at [94, 156] on div "Verordnung über die allgemeine Produktsicherheit (GPSR)" at bounding box center [170, 162] width 268 height 16
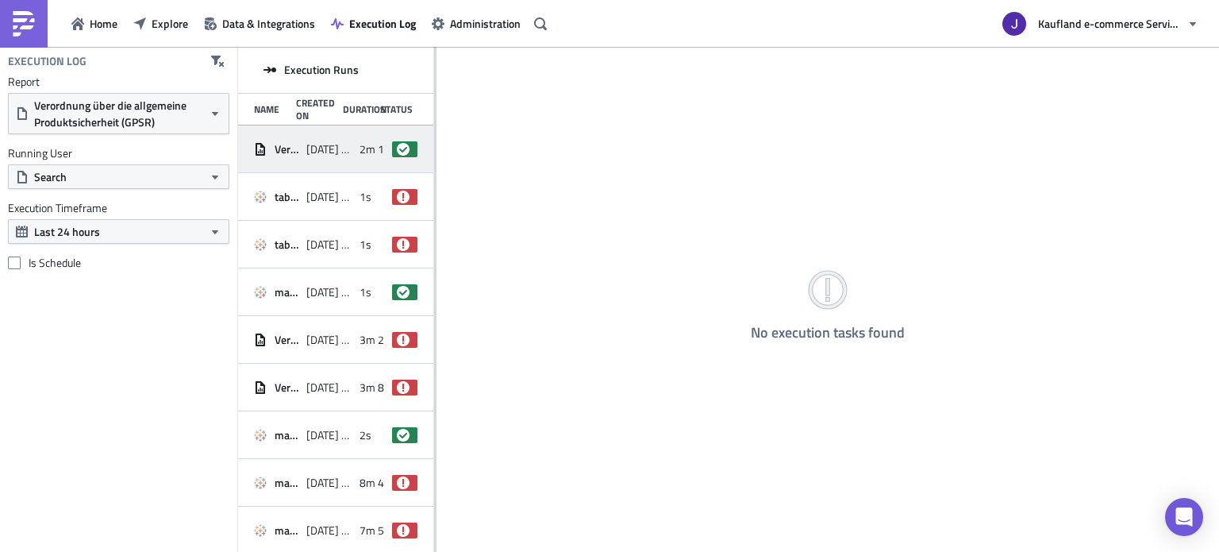
click at [323, 164] on div "Verordnung über die allgemeine Produktsicherheit (GPSR) [DATE] 08:56 2m 16s suc…" at bounding box center [335, 149] width 195 height 48
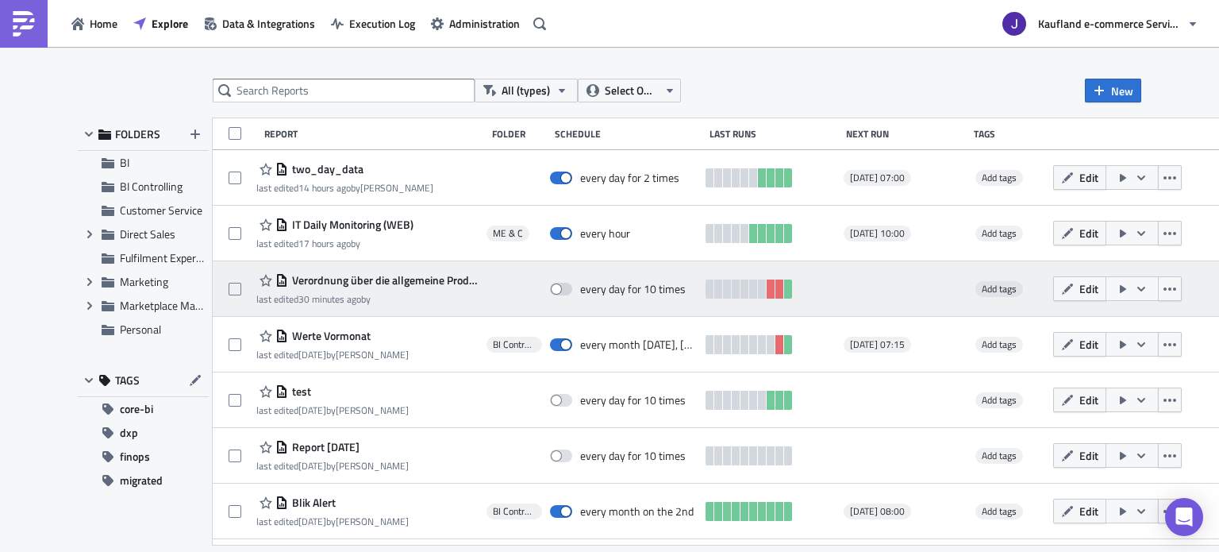
click at [1159, 283] on button "button" at bounding box center [1132, 288] width 53 height 25
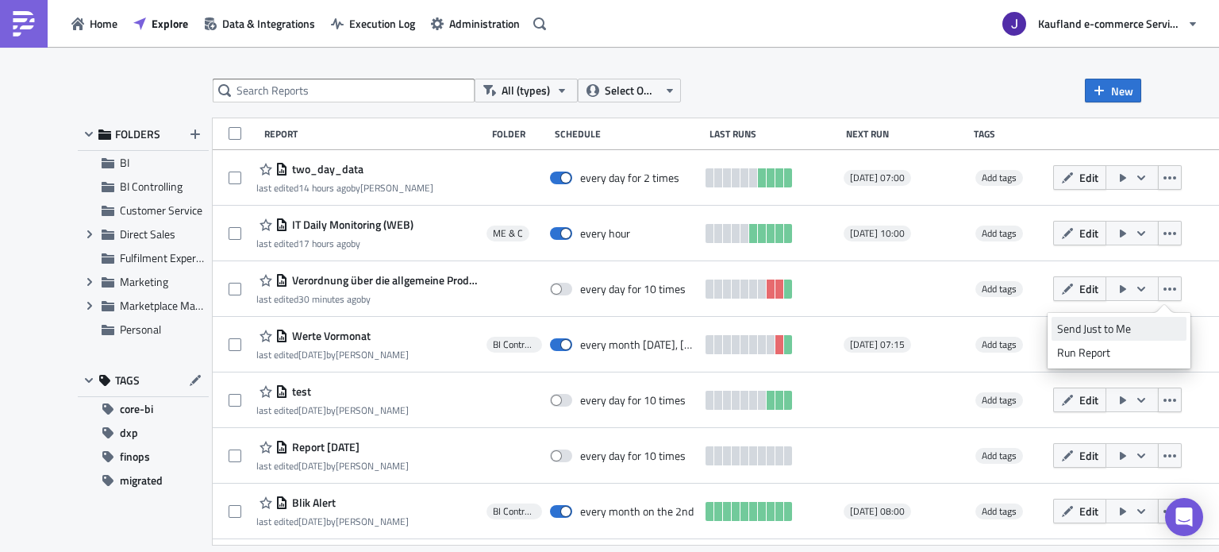
click at [1093, 330] on div "Send Just to Me" at bounding box center [1119, 329] width 124 height 16
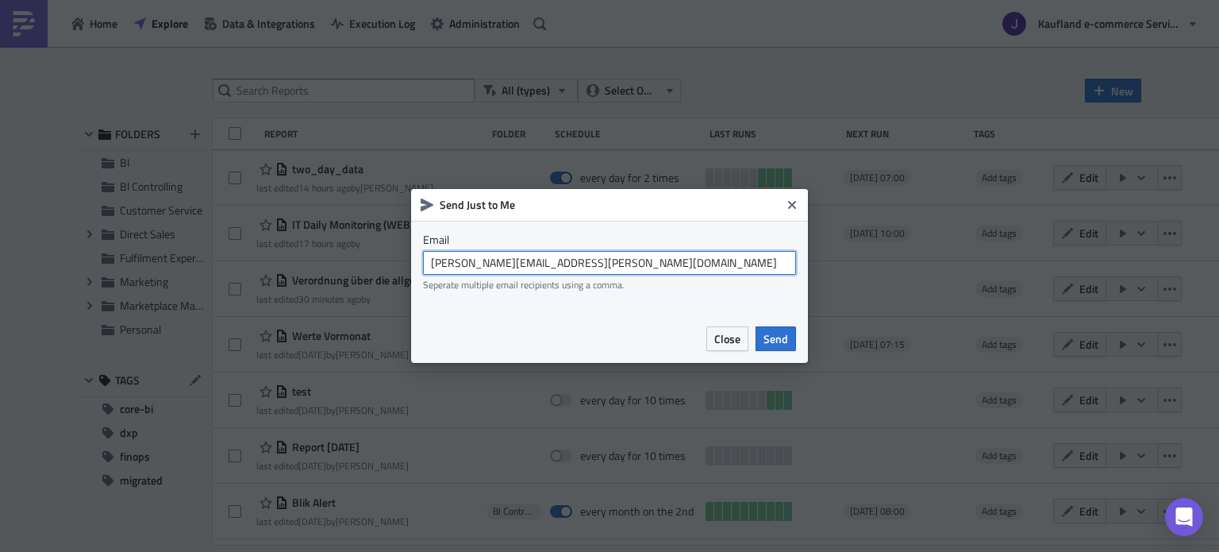
click at [499, 260] on input "[PERSON_NAME][EMAIL_ADDRESS][PERSON_NAME][DOMAIN_NAME]" at bounding box center [609, 263] width 373 height 24
drag, startPoint x: 519, startPoint y: 267, endPoint x: 590, endPoint y: 254, distance: 71.8
click at [590, 254] on input "[EMAIL_ADDRESS][DOMAIN_NAME]" at bounding box center [609, 263] width 373 height 24
type input "[EMAIL_ADDRESS][DOMAIN_NAME]"
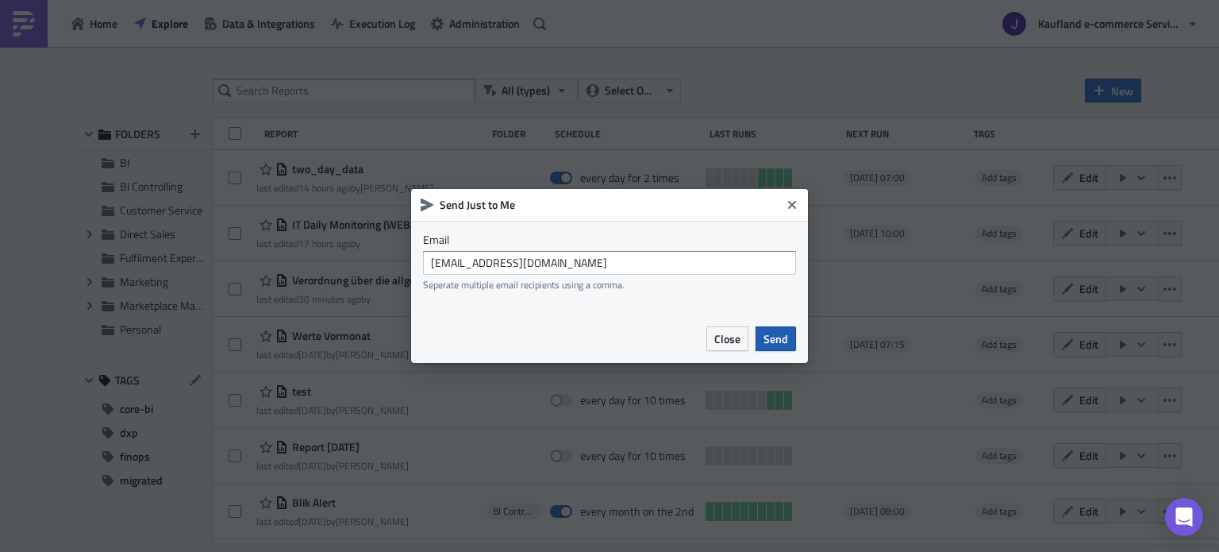
click at [772, 341] on span "Send" at bounding box center [776, 338] width 25 height 17
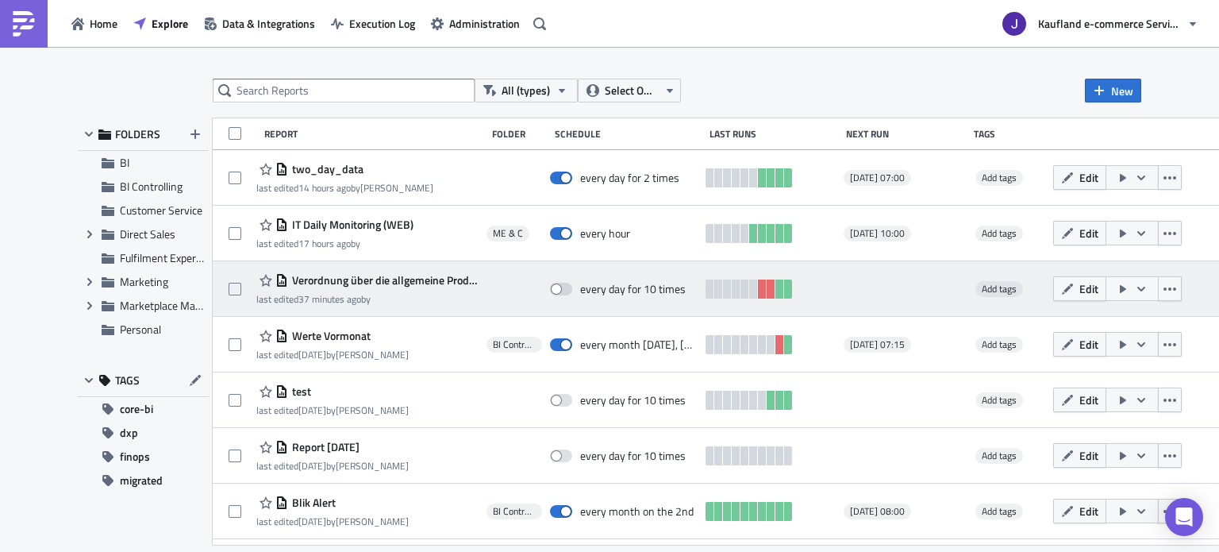
click at [1130, 287] on icon "button" at bounding box center [1123, 289] width 13 height 13
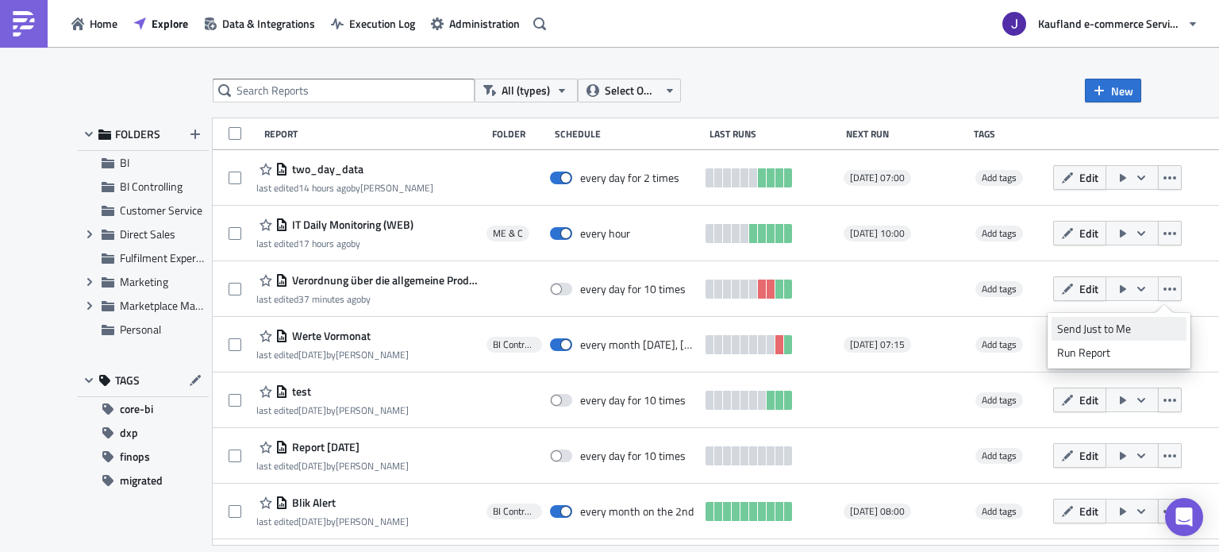
click at [1125, 324] on div "Send Just to Me" at bounding box center [1119, 329] width 124 height 16
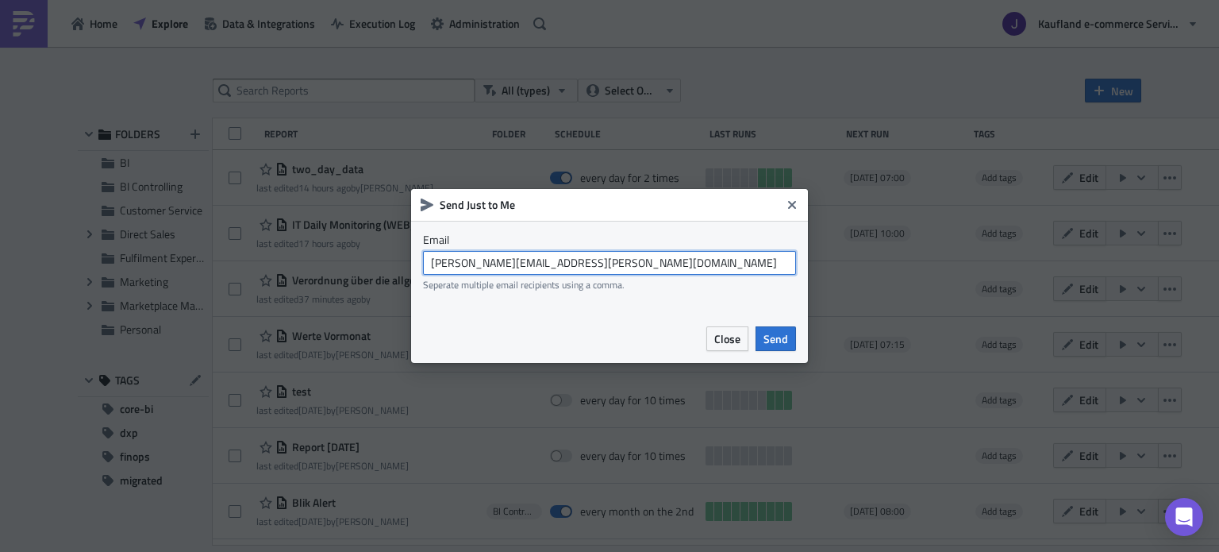
click at [499, 264] on input "[PERSON_NAME][EMAIL_ADDRESS][PERSON_NAME][DOMAIN_NAME]" at bounding box center [609, 263] width 373 height 24
click at [515, 262] on input "[EMAIL_ADDRESS][DOMAIN_NAME]" at bounding box center [609, 263] width 373 height 24
click at [520, 265] on input "[EMAIL_ADDRESS][DOMAIN_NAME]" at bounding box center [609, 263] width 373 height 24
click at [585, 260] on input "[EMAIL_ADDRESS][DOMAIN_NAME]" at bounding box center [609, 263] width 373 height 24
drag, startPoint x: 587, startPoint y: 263, endPoint x: 521, endPoint y: 267, distance: 66.8
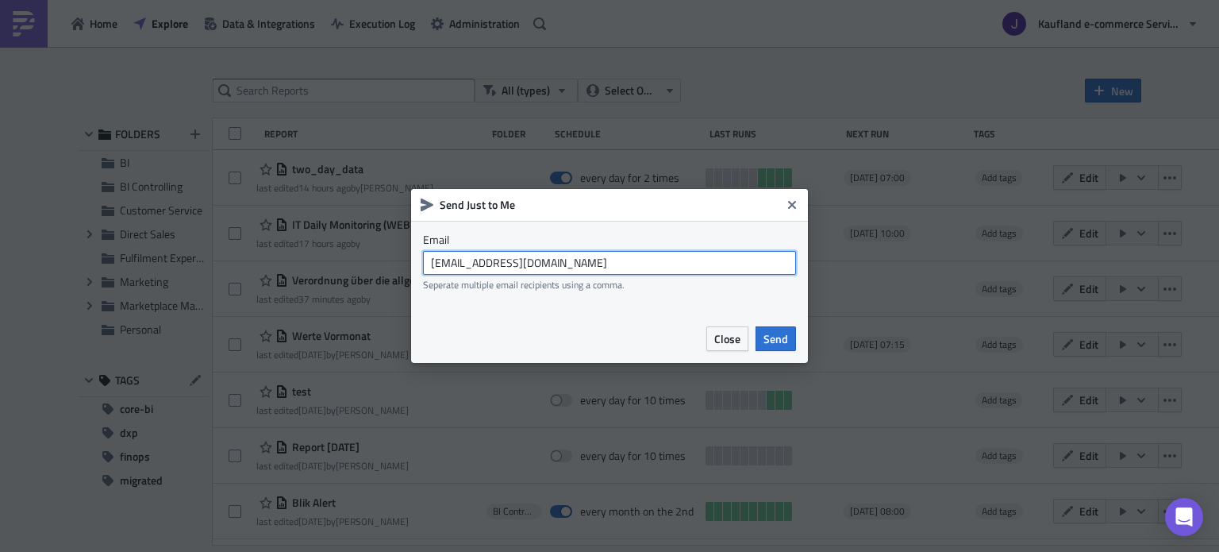
click at [521, 267] on input "[EMAIL_ADDRESS][DOMAIN_NAME]" at bounding box center [609, 263] width 373 height 24
type input "[EMAIL_ADDRESS][DOMAIN_NAME]"
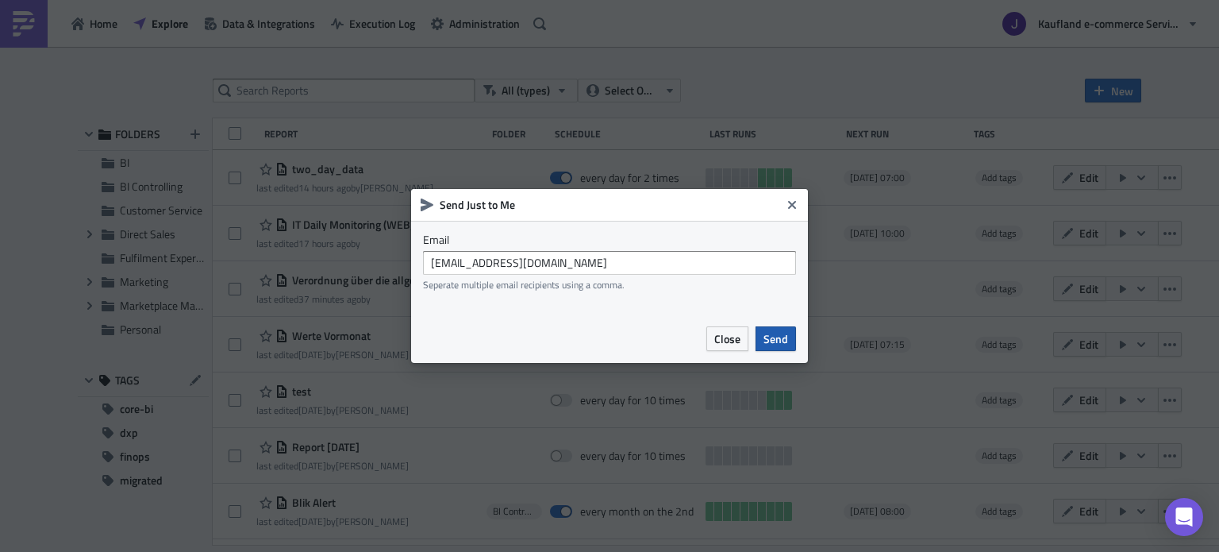
click at [777, 337] on span "Send" at bounding box center [776, 338] width 25 height 17
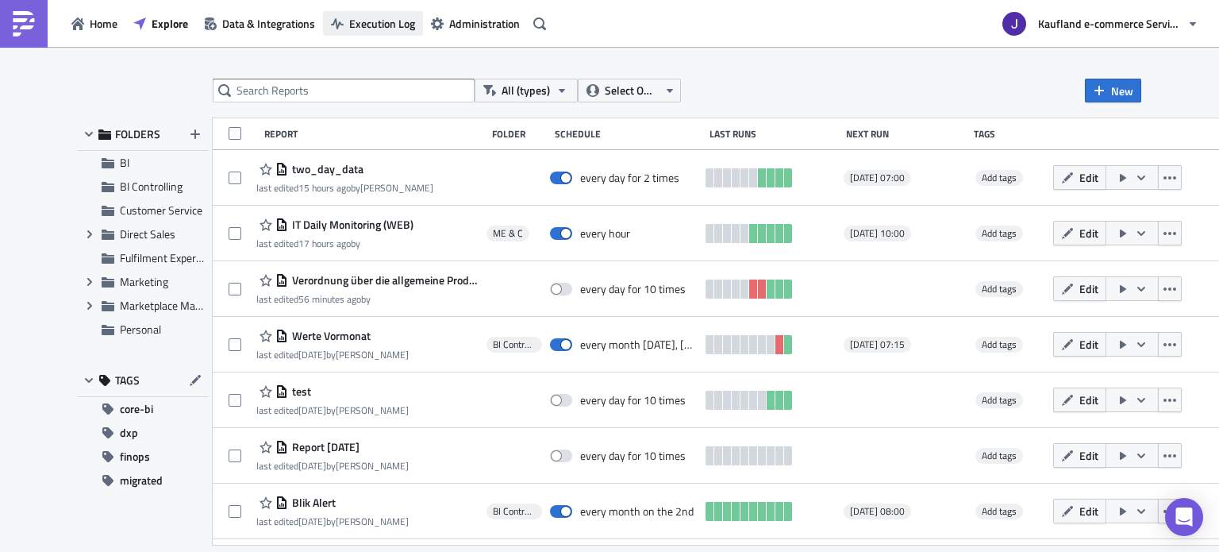
click at [384, 20] on span "Execution Log" at bounding box center [382, 23] width 66 height 17
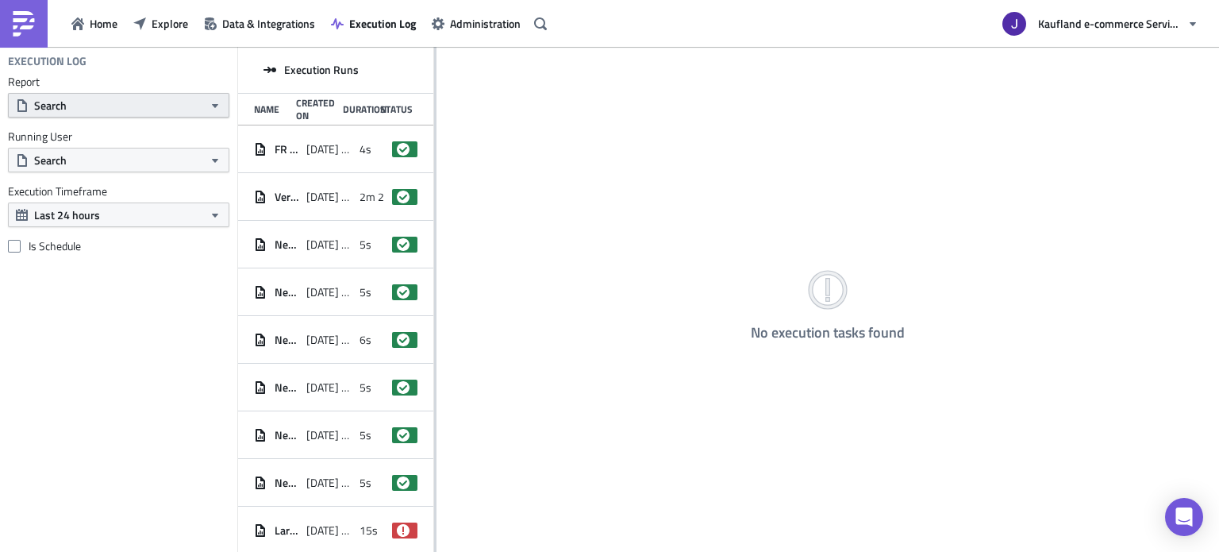
click at [187, 116] on button "Search" at bounding box center [118, 105] width 221 height 25
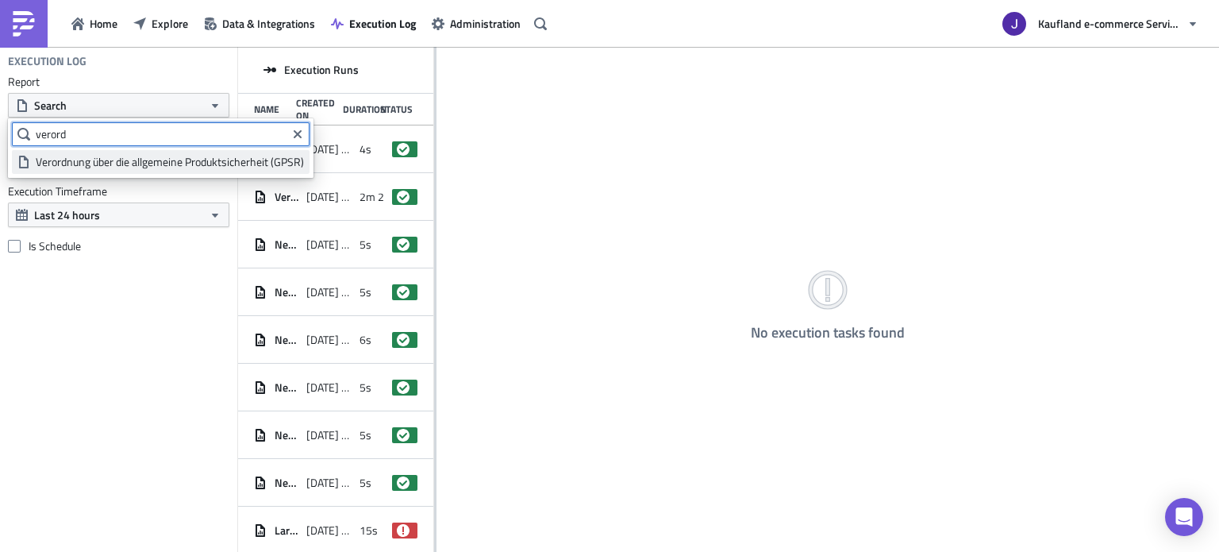
type input "verord"
click at [129, 158] on div "Verordnung über die allgemeine Produktsicherheit (GPSR)" at bounding box center [170, 162] width 268 height 16
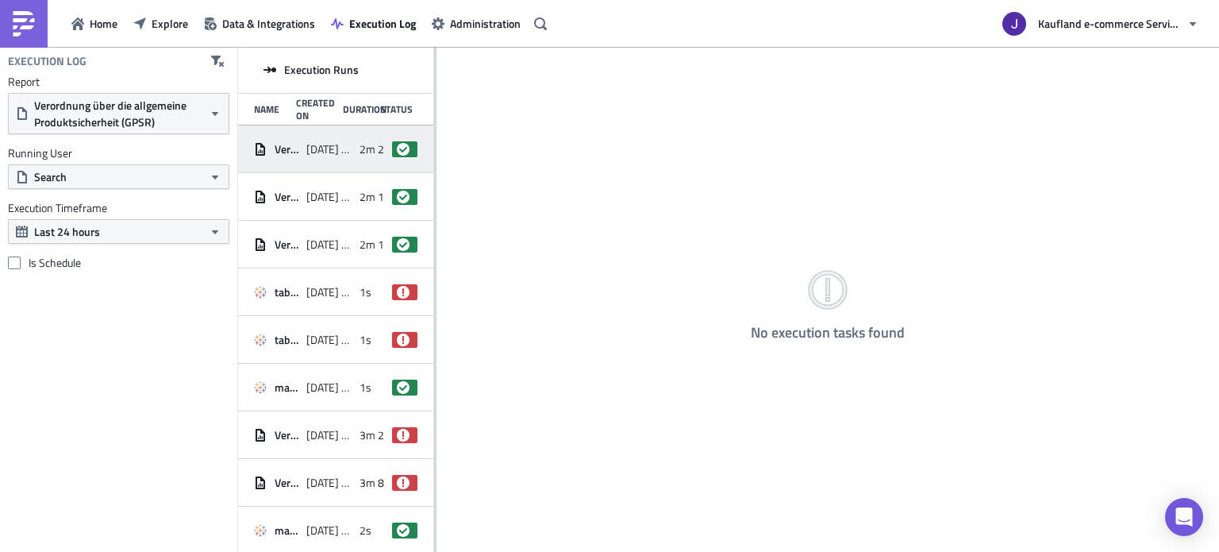
click at [333, 160] on div "2025-09-04 09:48" at bounding box center [328, 149] width 44 height 29
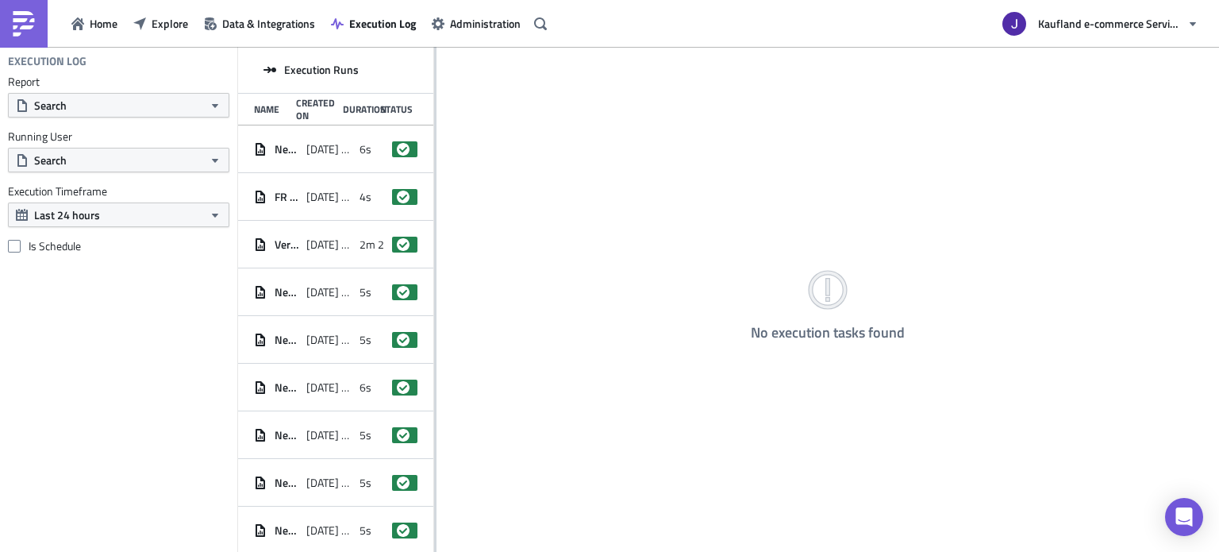
click at [75, 123] on div "Report Search Running User Search Execution Timeframe Last 24 hours Is Schedule" at bounding box center [118, 164] width 237 height 179
click at [77, 110] on button "Search" at bounding box center [118, 105] width 221 height 25
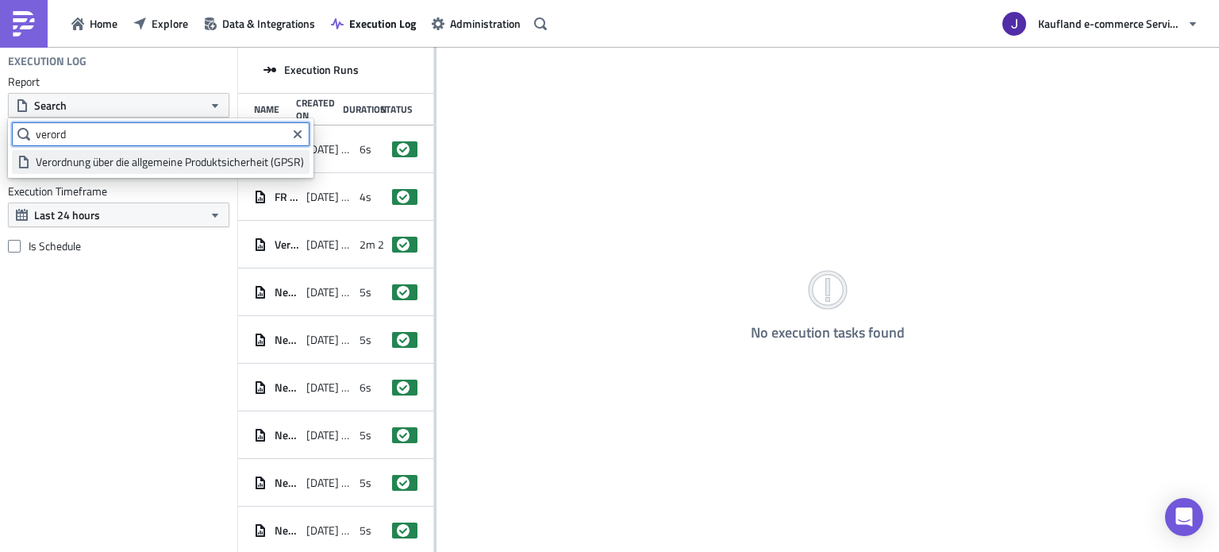
type input "verord"
click at [87, 162] on div "Verordnung über die allgemeine Produktsicherheit (GPSR)" at bounding box center [170, 162] width 268 height 16
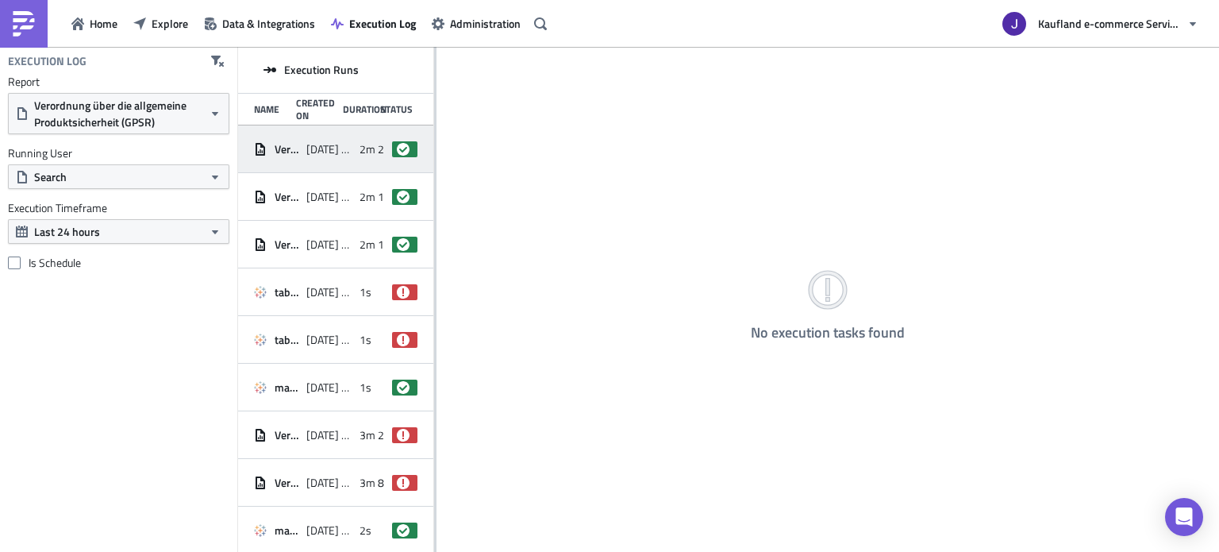
click at [326, 161] on div "2025-09-04 09:48" at bounding box center [328, 149] width 44 height 29
